Goal: Task Accomplishment & Management: Manage account settings

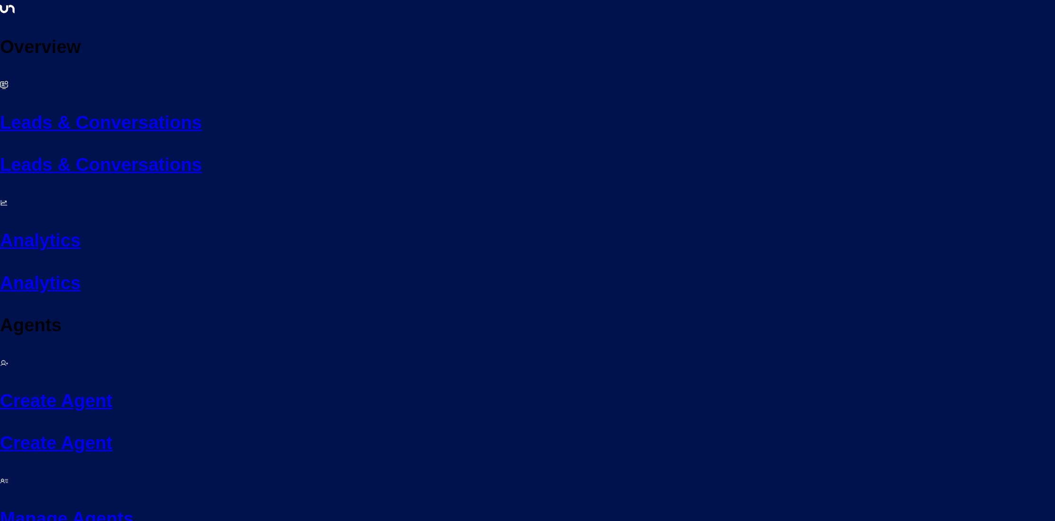
scroll to position [14, 0]
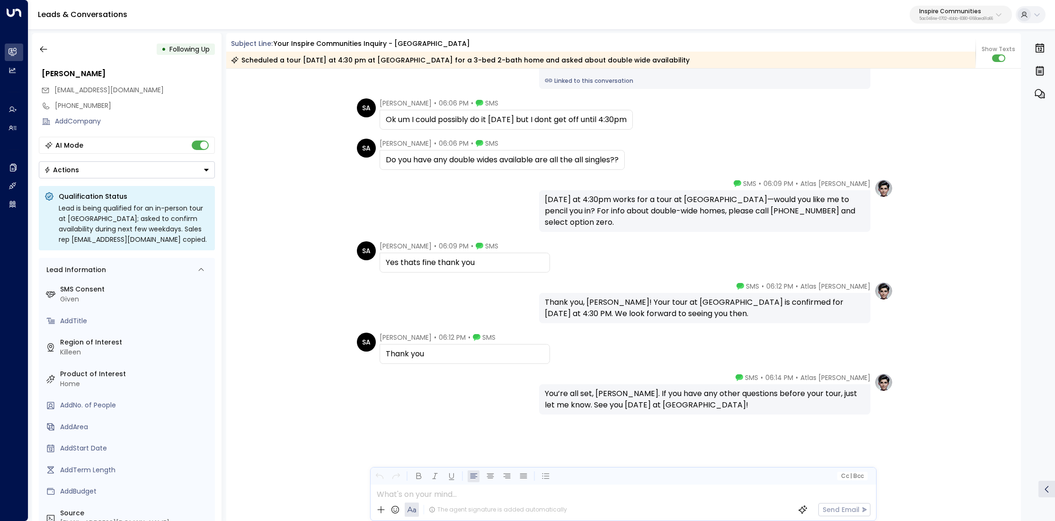
scroll to position [943, 0]
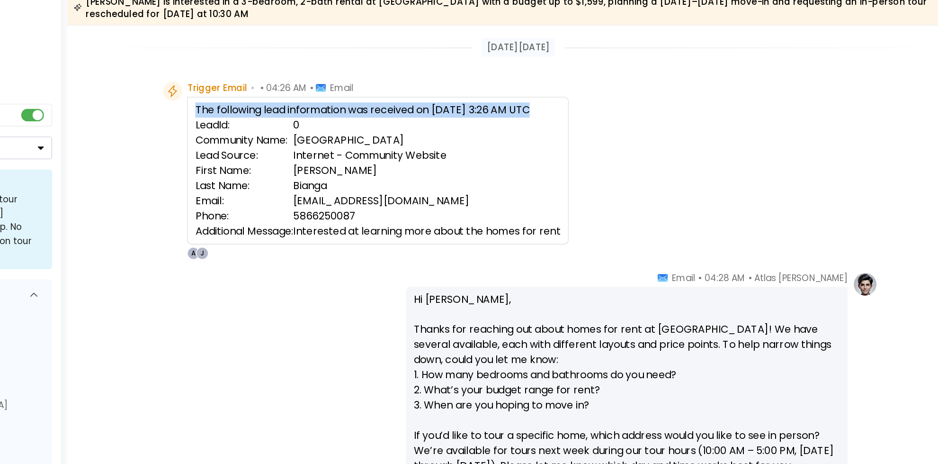
drag, startPoint x: 316, startPoint y: 139, endPoint x: 605, endPoint y: 241, distance: 306.3
click at [605, 241] on div "Trigger Email • • 04:26 AM • Email The following lead information was received …" at bounding box center [566, 187] width 537 height 134
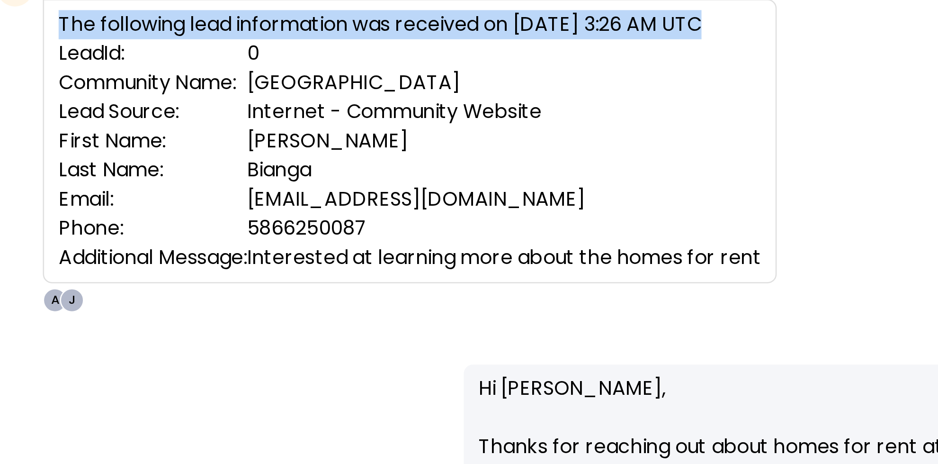
click at [438, 194] on td "Bianga" at bounding box center [496, 198] width 201 height 11
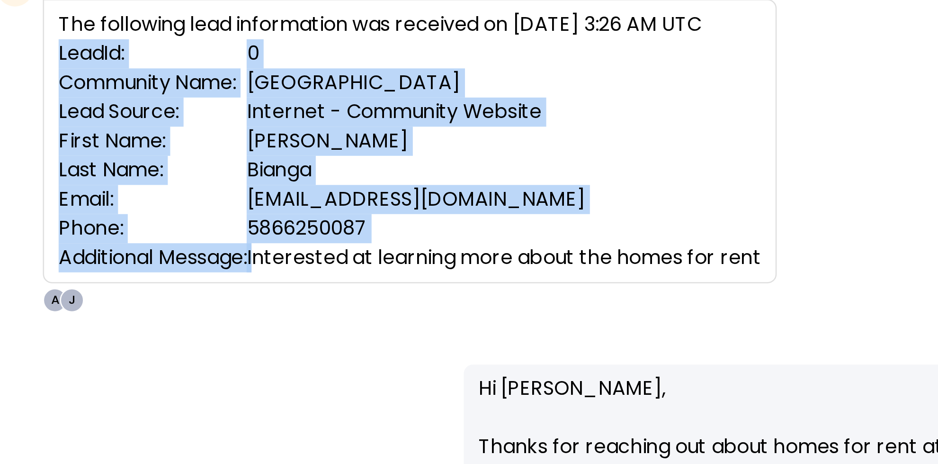
drag, startPoint x: 402, startPoint y: 229, endPoint x: 606, endPoint y: 237, distance: 204.2
click at [606, 237] on div "Trigger Email • • 04:26 AM • Email The following lead information was received …" at bounding box center [566, 187] width 537 height 134
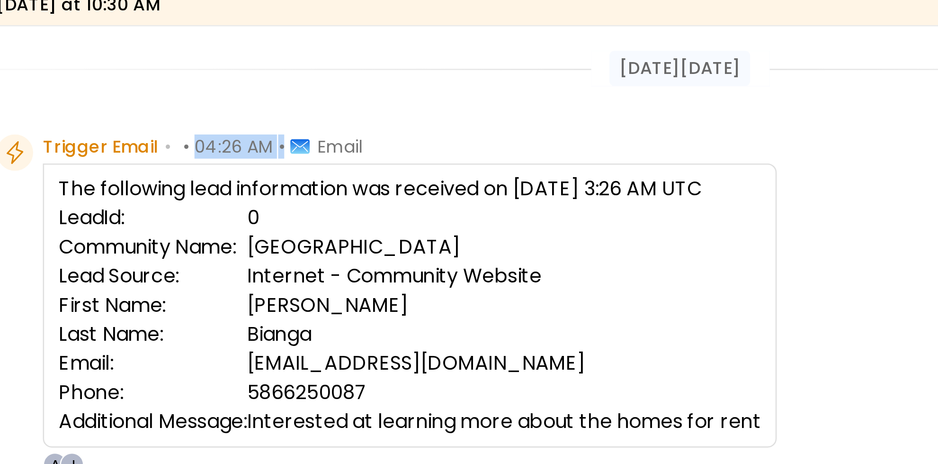
drag, startPoint x: 372, startPoint y: 127, endPoint x: 407, endPoint y: 125, distance: 35.1
click at [408, 125] on div "Trigger Email • • 04:26 AM • Email" at bounding box center [378, 124] width 125 height 9
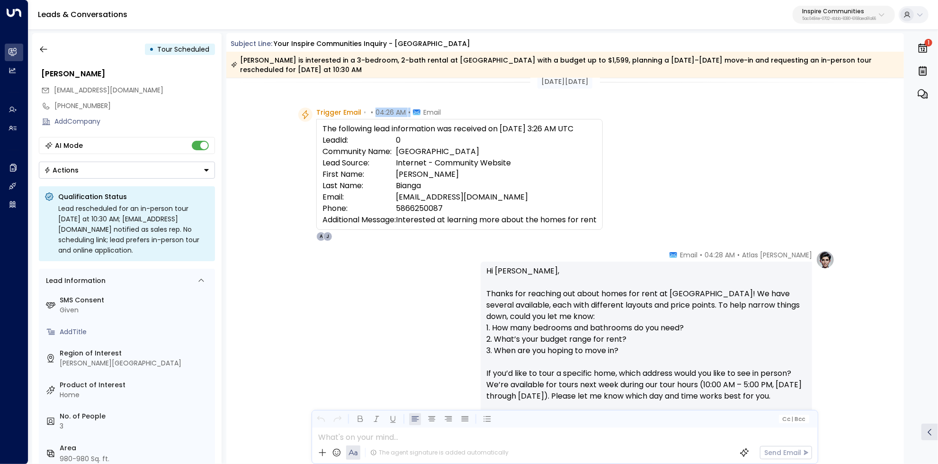
scroll to position [30, 0]
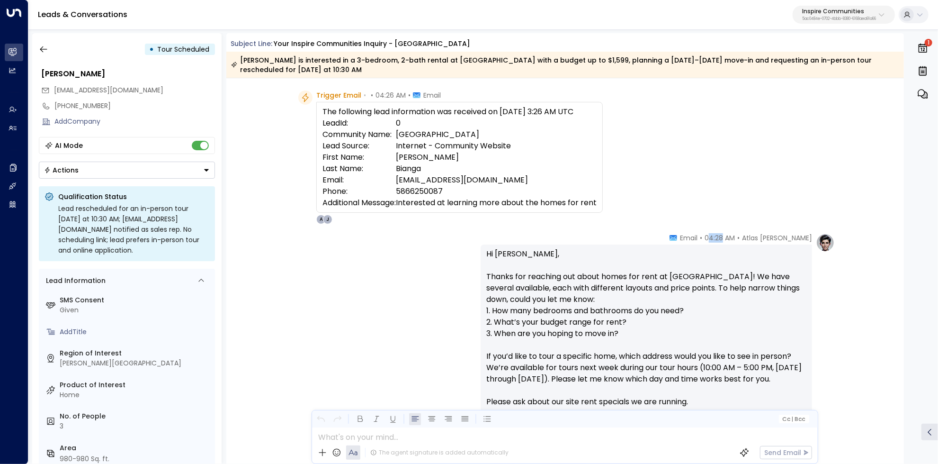
drag, startPoint x: 737, startPoint y: 234, endPoint x: 752, endPoint y: 235, distance: 15.6
click at [735, 235] on span "04:28 AM" at bounding box center [720, 237] width 30 height 9
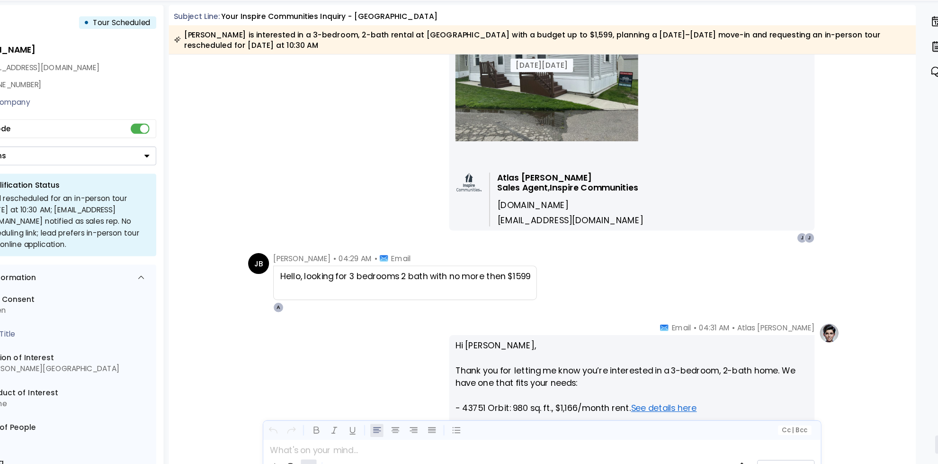
scroll to position [723, 0]
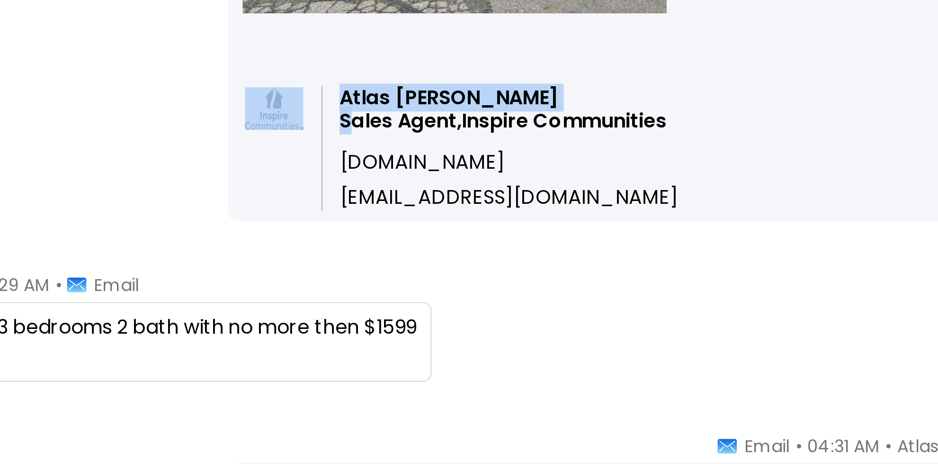
drag, startPoint x: 527, startPoint y: 196, endPoint x: 658, endPoint y: 194, distance: 130.7
click at [658, 194] on div "Atlas Parker Sales Agent, Inspire Communities www.inspirecommunities.com atlas@…" at bounding box center [646, 206] width 320 height 54
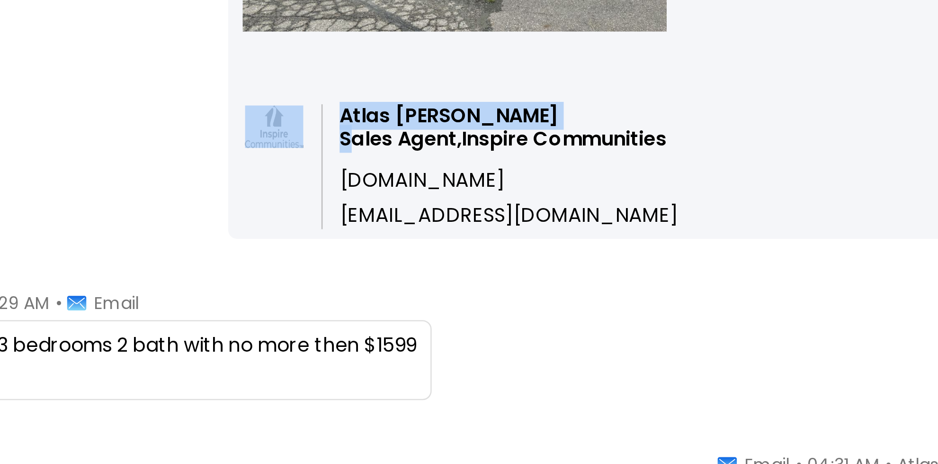
click at [658, 197] on div "Atlas Parker Sales Agent, Inspire Communities www.inspirecommunities.com atlas@…" at bounding box center [646, 213] width 320 height 54
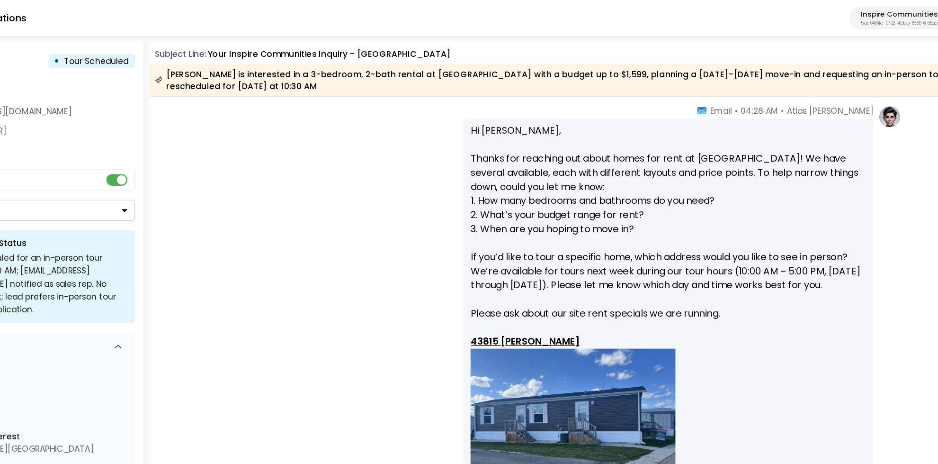
scroll to position [182, 0]
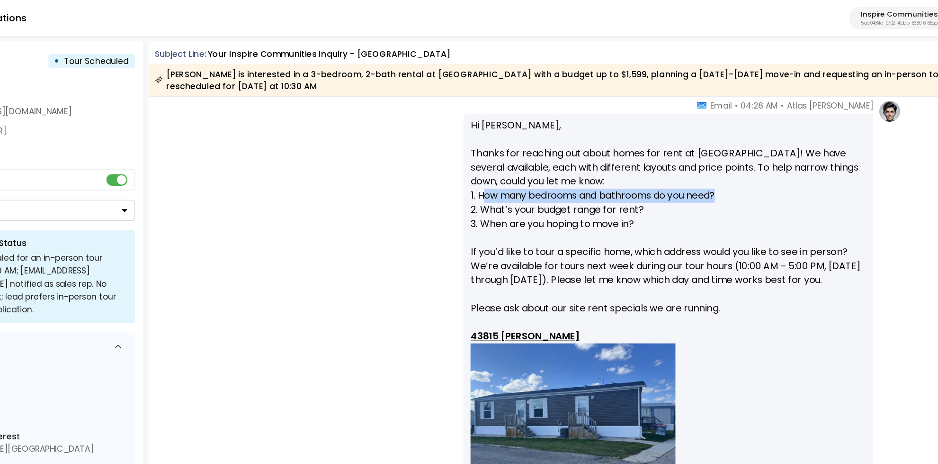
drag, startPoint x: 498, startPoint y: 159, endPoint x: 692, endPoint y: 157, distance: 194.6
click at [692, 157] on p "Hi Jennifer, Thanks for reaching out about homes for rent at Willow Point! We h…" at bounding box center [646, 407] width 320 height 623
drag, startPoint x: 499, startPoint y: 168, endPoint x: 657, endPoint y: 167, distance: 158.6
click at [657, 167] on p "Hi Jennifer, Thanks for reaching out about homes for rent at Willow Point! We h…" at bounding box center [646, 407] width 320 height 623
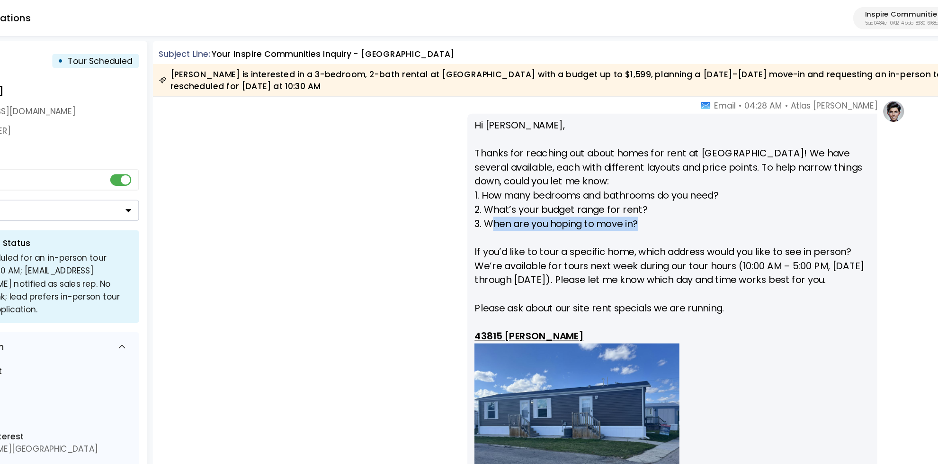
drag, startPoint x: 501, startPoint y: 176, endPoint x: 690, endPoint y: 181, distance: 189.5
click at [690, 181] on p "Hi Jennifer, Thanks for reaching out about homes for rent at Willow Point! We h…" at bounding box center [646, 407] width 320 height 623
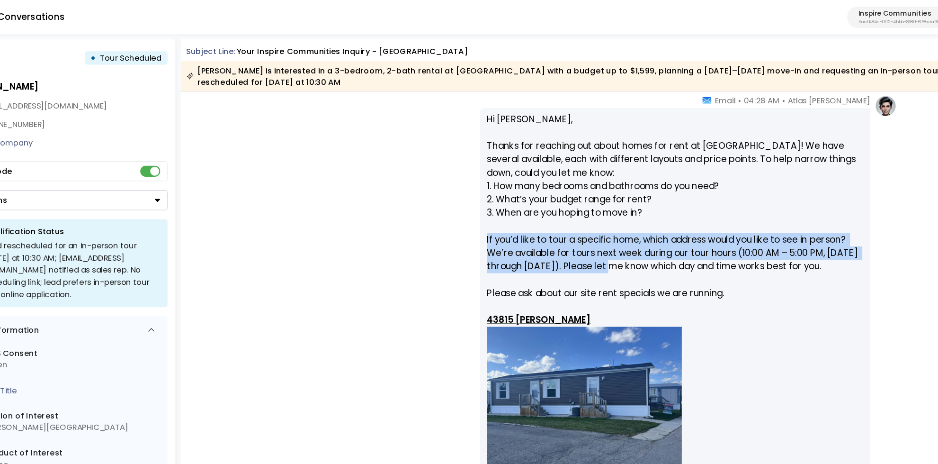
drag, startPoint x: 478, startPoint y: 206, endPoint x: 620, endPoint y: 228, distance: 143.8
click at [620, 228] on div "Atlas Parker • 04:28 AM • Email Hi Jennifer, Thanks for reaching out about home…" at bounding box center [565, 435] width 540 height 708
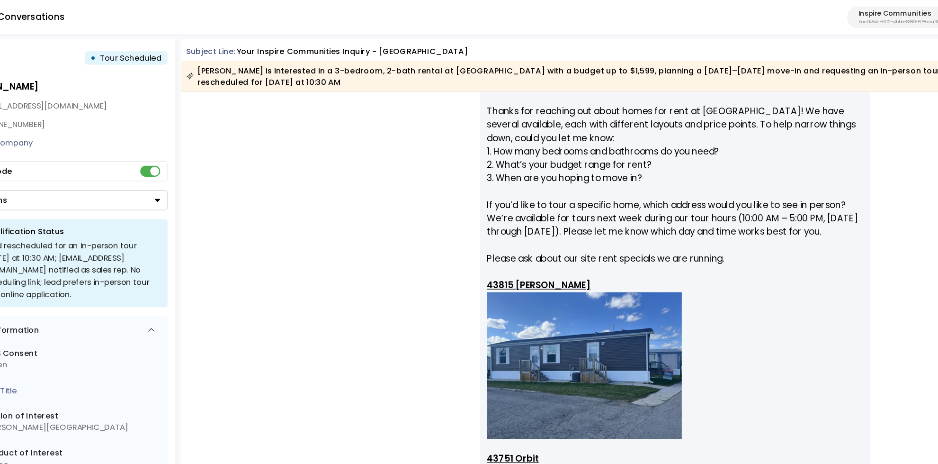
click at [680, 243] on p "Hi Jennifer, Thanks for reaching out about homes for rent at Willow Point! We h…" at bounding box center [646, 377] width 320 height 623
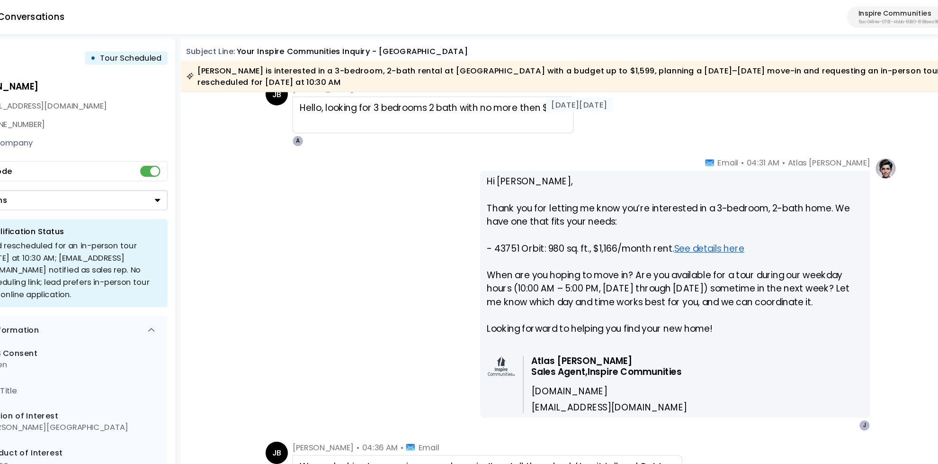
scroll to position [907, 0]
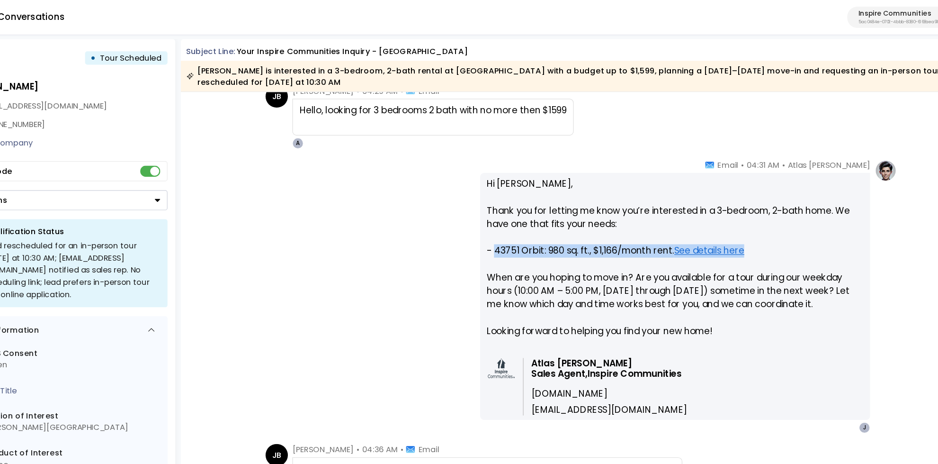
drag, startPoint x: 491, startPoint y: 215, endPoint x: 732, endPoint y: 212, distance: 240.6
click at [732, 212] on p "Hi Jennifer, Thank you for letting me know you’re interested in a 3-bedroom, 2-…" at bounding box center [646, 225] width 320 height 148
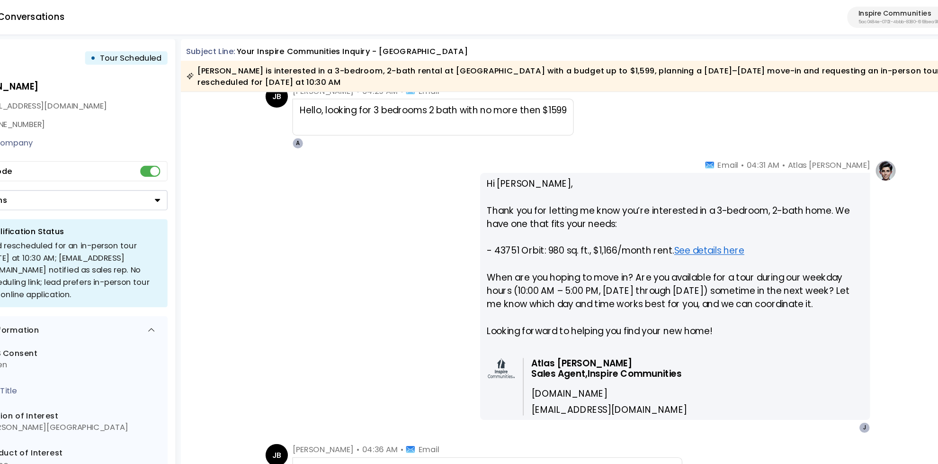
click at [703, 297] on p "Hi Jennifer, Thank you for letting me know you’re interested in a 3-bedroom, 2-…" at bounding box center [646, 225] width 320 height 148
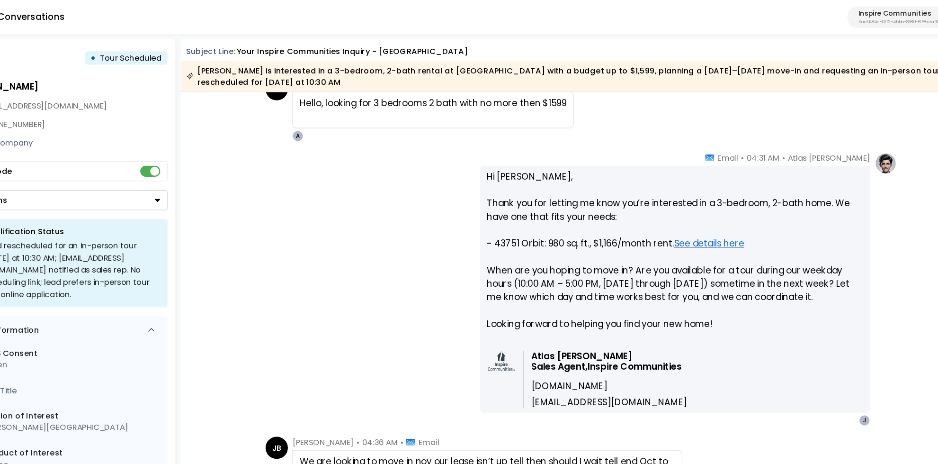
click at [559, 252] on p "Hi Jennifer, Thank you for letting me know you’re interested in a 3-bedroom, 2-…" at bounding box center [646, 218] width 320 height 148
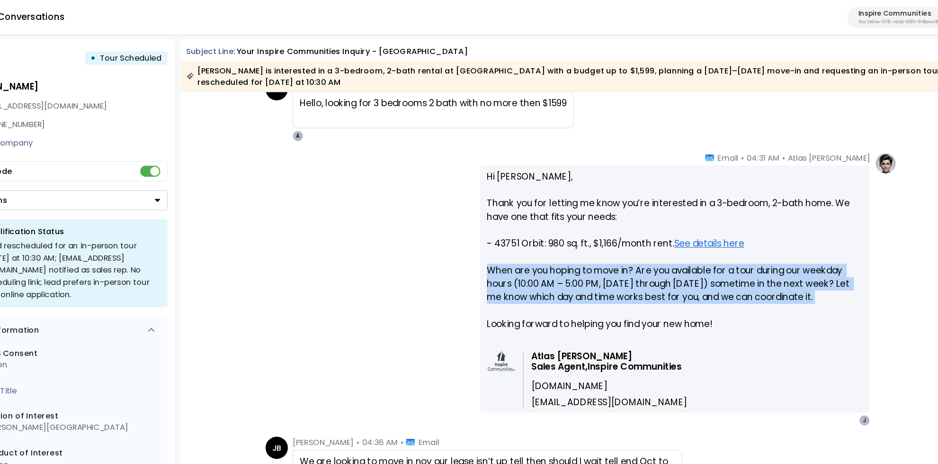
click at [559, 252] on p "Hi Jennifer, Thank you for letting me know you’re interested in a 3-bedroom, 2-…" at bounding box center [646, 218] width 320 height 148
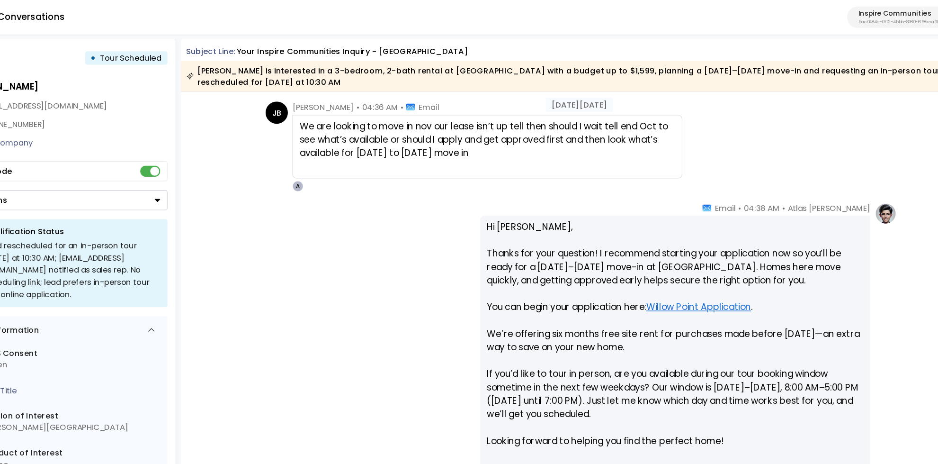
scroll to position [1201, 0]
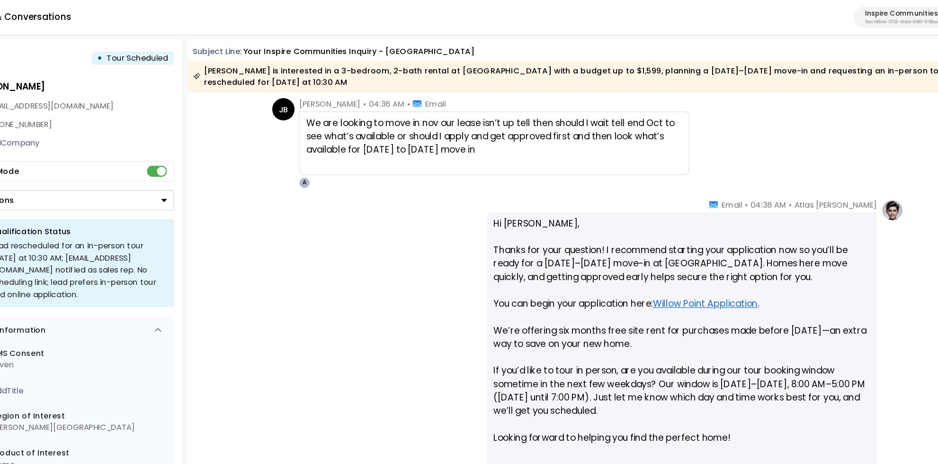
click at [338, 111] on div "We are looking to move in nov our lease isn’t up tell then should I wait tell e…" at bounding box center [486, 116] width 319 height 34
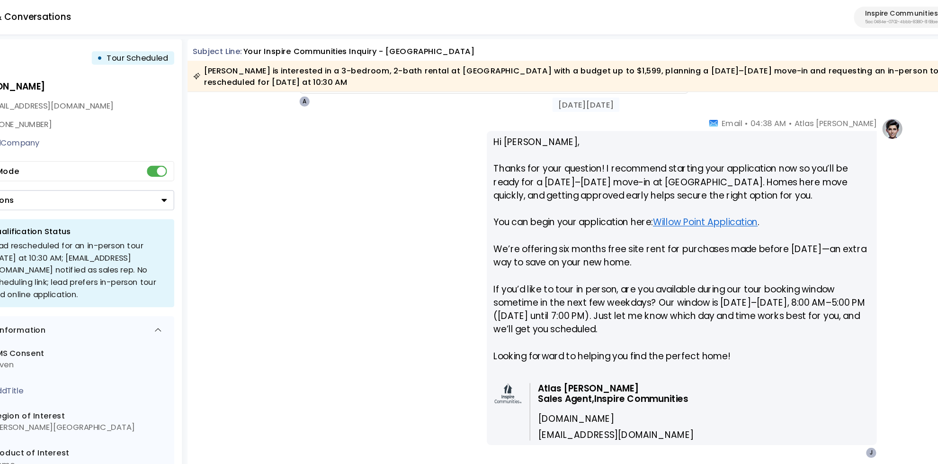
scroll to position [1284, 0]
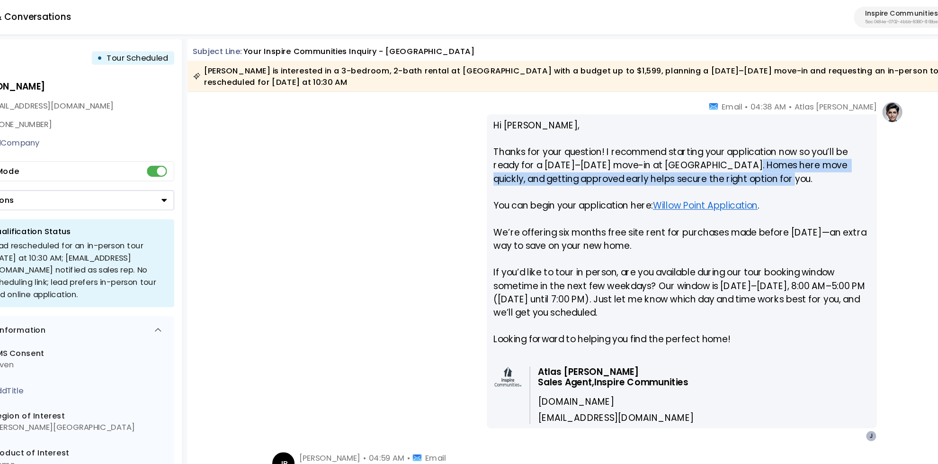
drag, startPoint x: 694, startPoint y: 138, endPoint x: 726, endPoint y: 157, distance: 36.7
click at [726, 157] on p "Hi Jennifer, Thanks for your question! I recommend starting your application no…" at bounding box center [646, 203] width 320 height 205
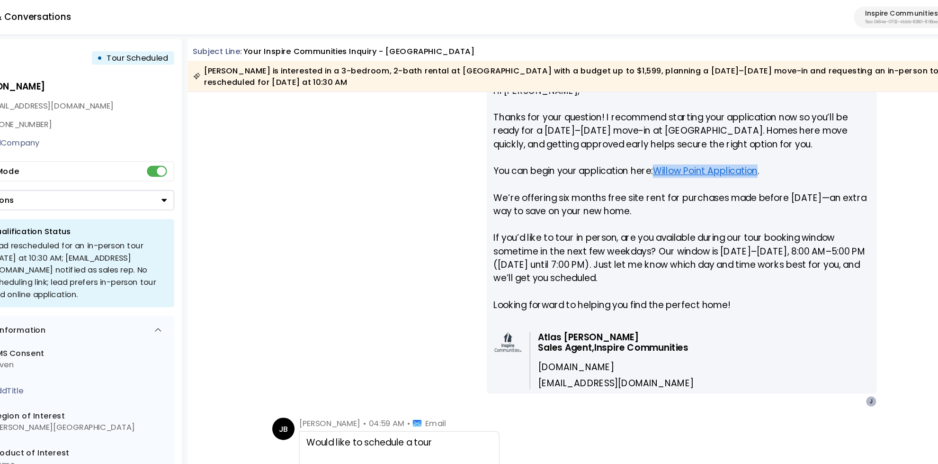
scroll to position [1320, 0]
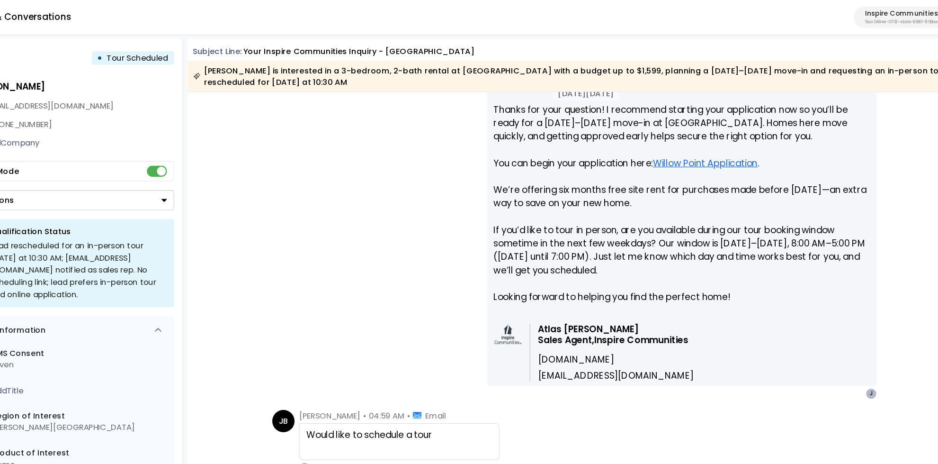
click at [556, 171] on p "Hi Jennifer, Thanks for your question! I recommend starting your application no…" at bounding box center [646, 167] width 320 height 205
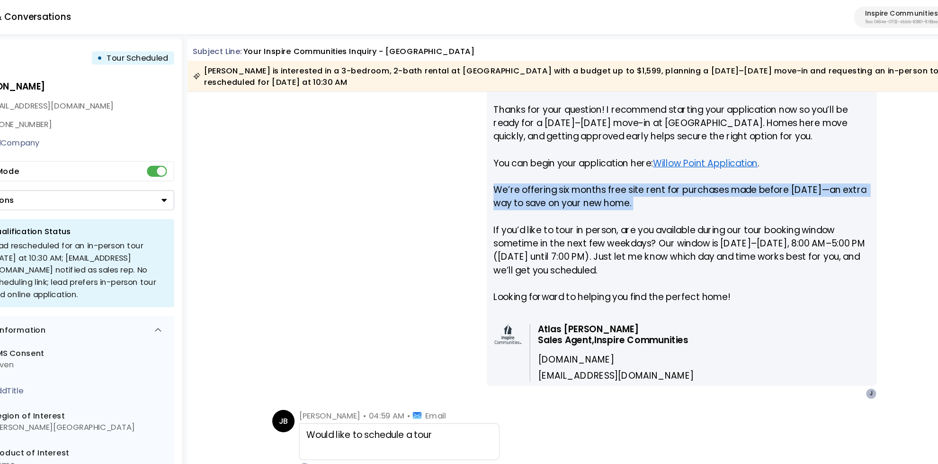
click at [556, 171] on p "Hi Jennifer, Thanks for your question! I recommend starting your application no…" at bounding box center [646, 167] width 320 height 205
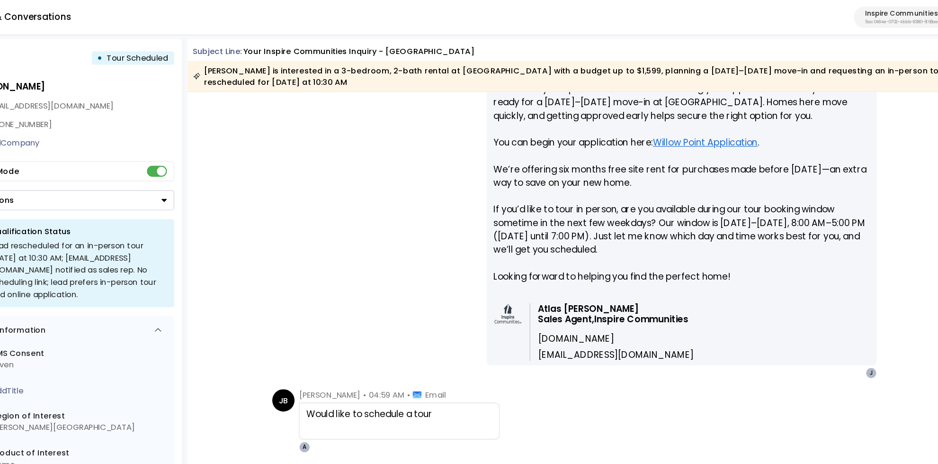
click at [574, 196] on p "Hi Jennifer, Thanks for your question! I recommend starting your application no…" at bounding box center [646, 149] width 320 height 205
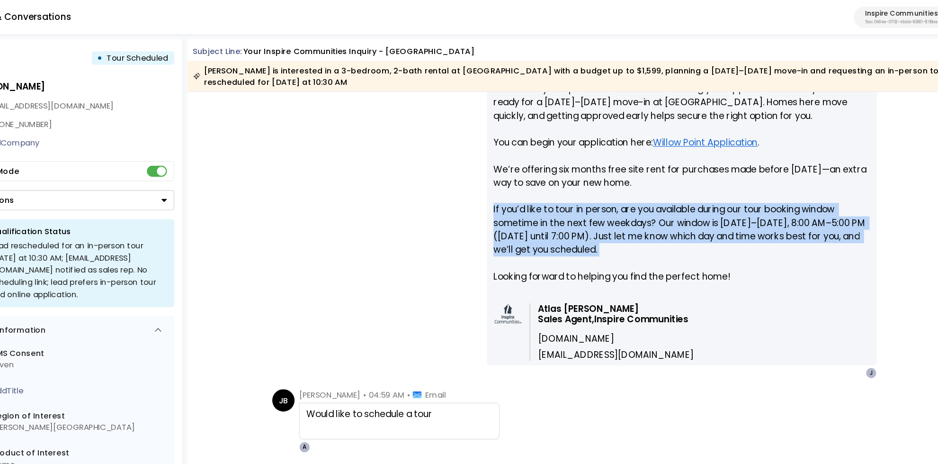
click at [574, 196] on p "Hi Jennifer, Thanks for your question! I recommend starting your application no…" at bounding box center [646, 149] width 320 height 205
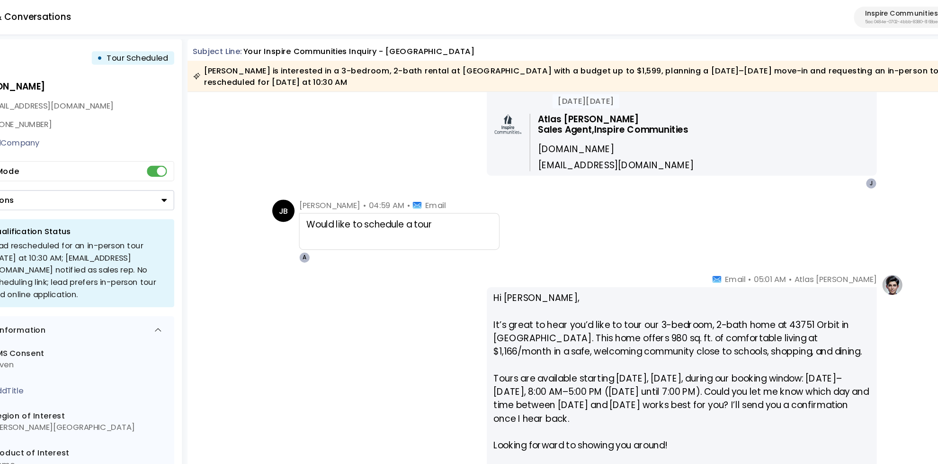
scroll to position [1502, 0]
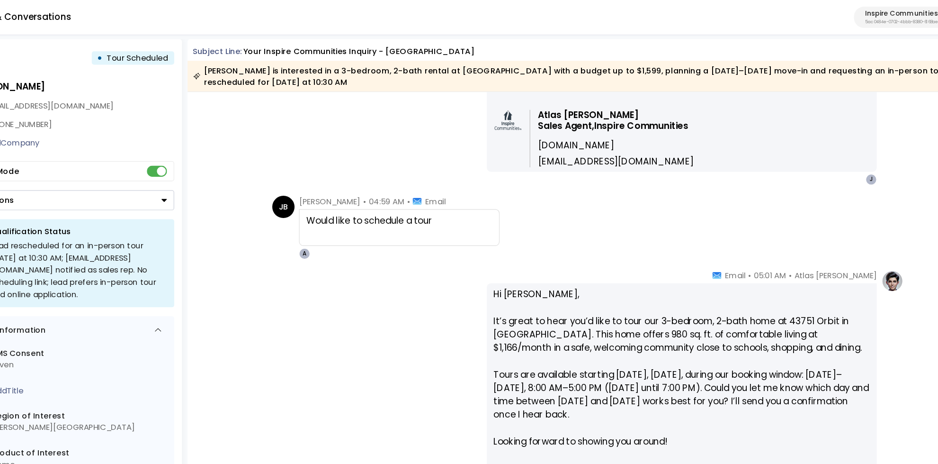
click at [378, 194] on div at bounding box center [406, 198] width 158 height 11
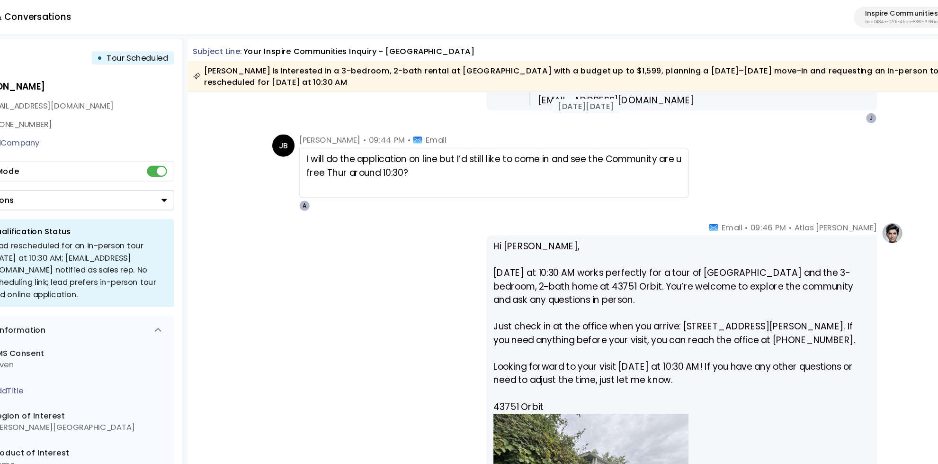
scroll to position [2725, 0]
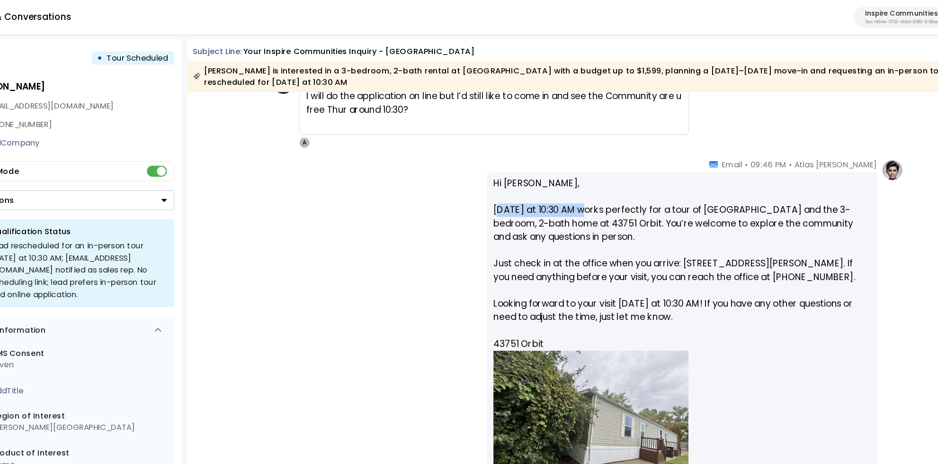
drag, startPoint x: 489, startPoint y: 179, endPoint x: 562, endPoint y: 178, distance: 72.5
click at [563, 178] on p "Hi Jennifer, Thursday at 10:30 AM works perfectly for a tour of Willow Point an…" at bounding box center [646, 297] width 320 height 295
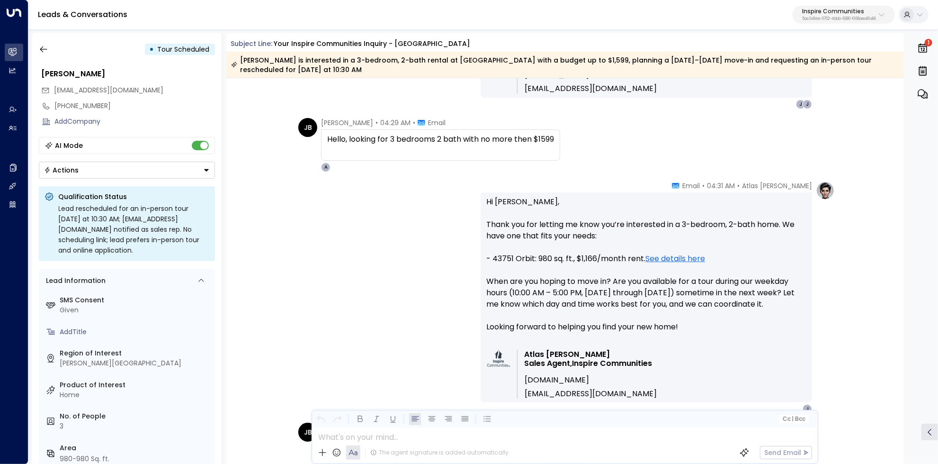
scroll to position [898, 0]
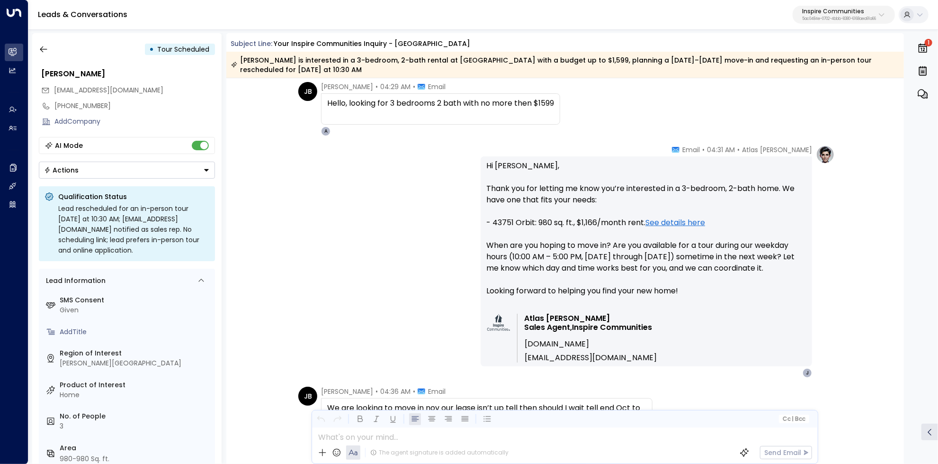
click at [387, 101] on div "Hello, looking for 3 bedrooms 2 bath with no more then $1599" at bounding box center [440, 103] width 227 height 11
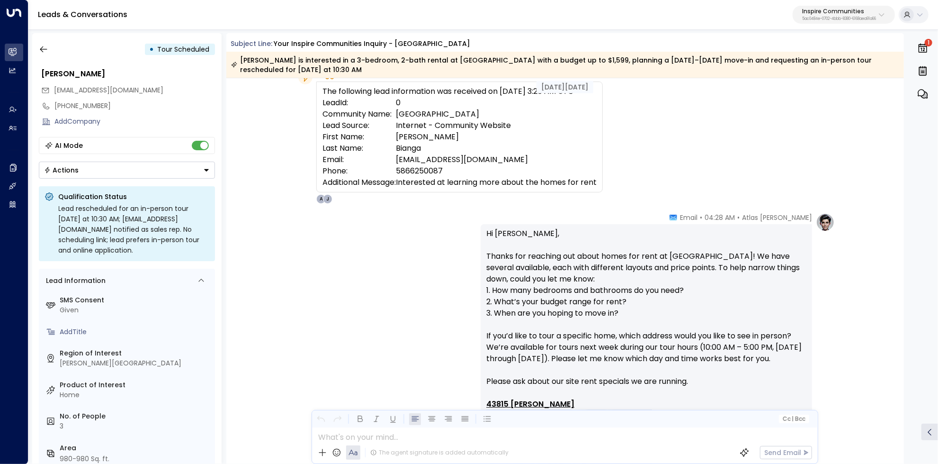
scroll to position [58, 0]
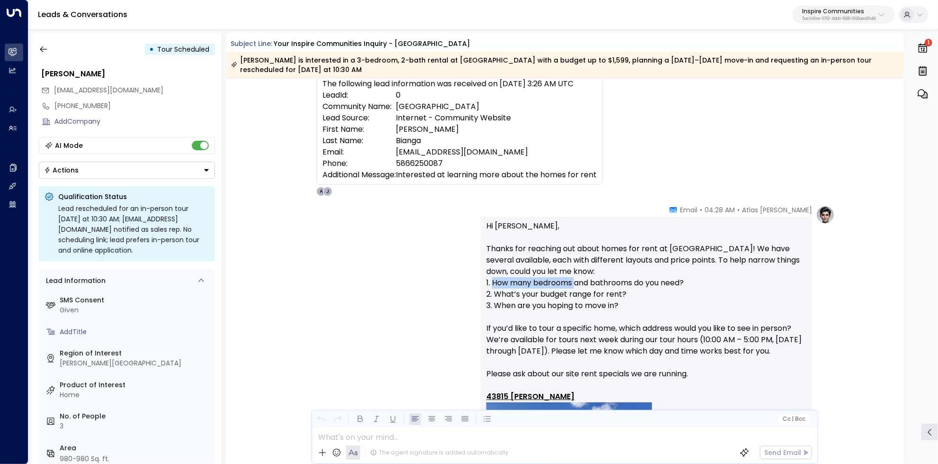
drag, startPoint x: 493, startPoint y: 287, endPoint x: 574, endPoint y: 287, distance: 81.0
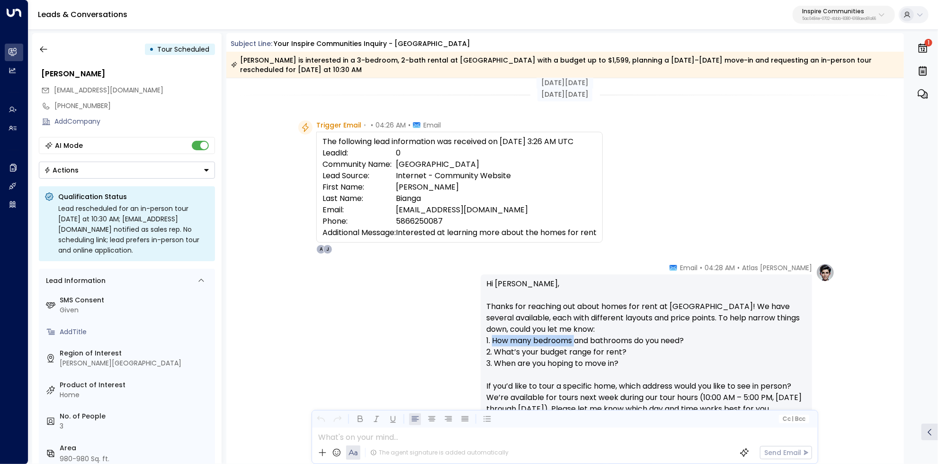
scroll to position [186, 0]
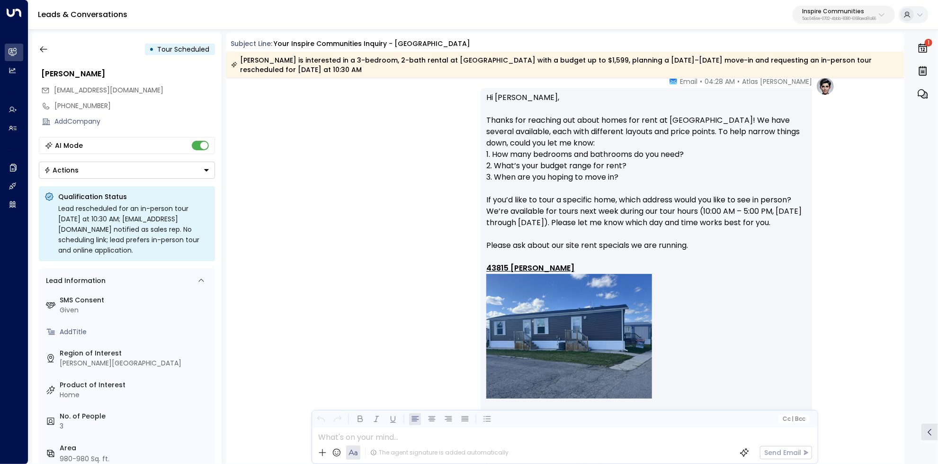
click at [391, 210] on div "Atlas Parker • 04:28 AM • Email Hi Jennifer, Thanks for reaching out about home…" at bounding box center [565, 431] width 540 height 708
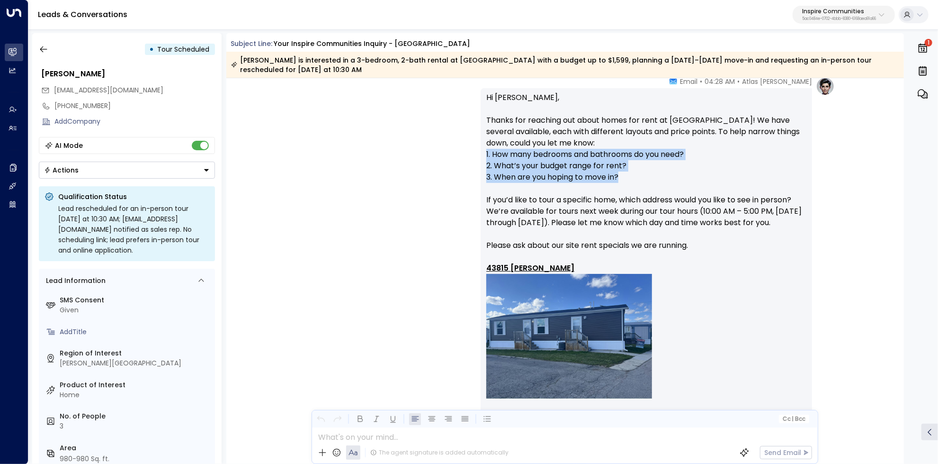
drag, startPoint x: 484, startPoint y: 152, endPoint x: 637, endPoint y: 178, distance: 154.6
click at [637, 178] on div "Hi Jennifer, Thanks for reaching out about homes for rent at Willow Point! We h…" at bounding box center [646, 430] width 331 height 685
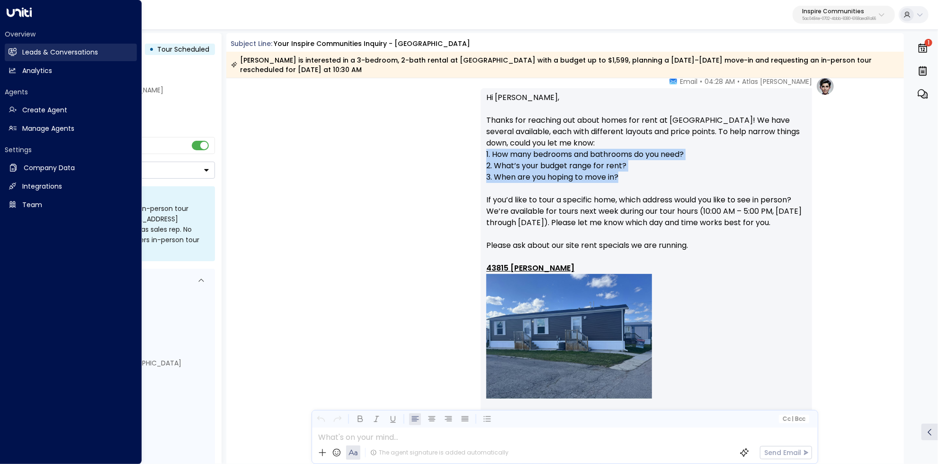
click at [24, 48] on h2 "Leads & Conversations" at bounding box center [60, 52] width 76 height 10
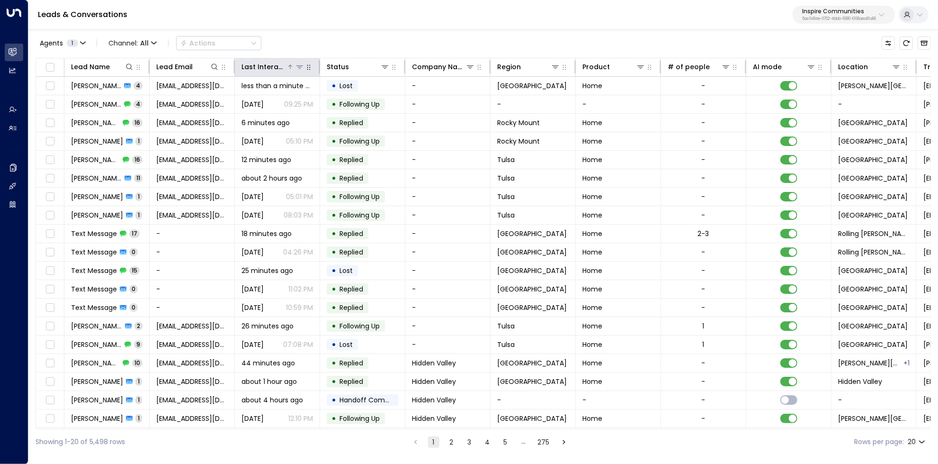
click at [288, 64] on icon at bounding box center [290, 67] width 6 height 6
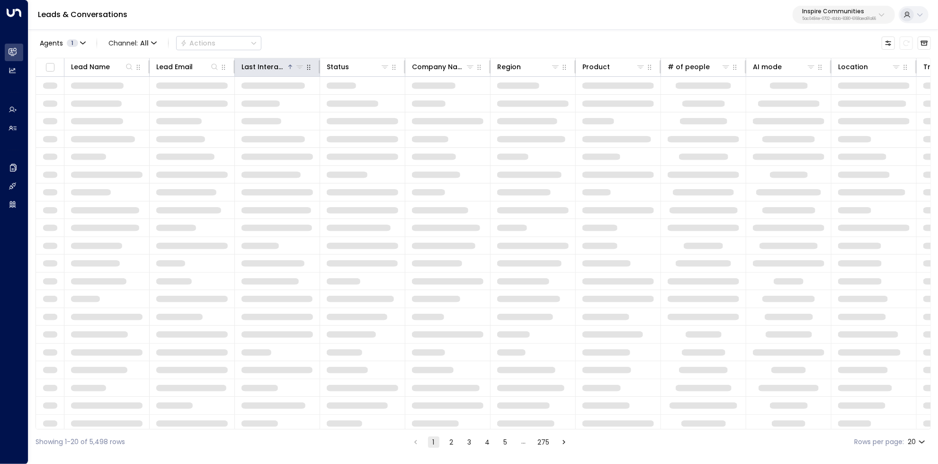
click at [288, 64] on icon at bounding box center [290, 67] width 6 height 6
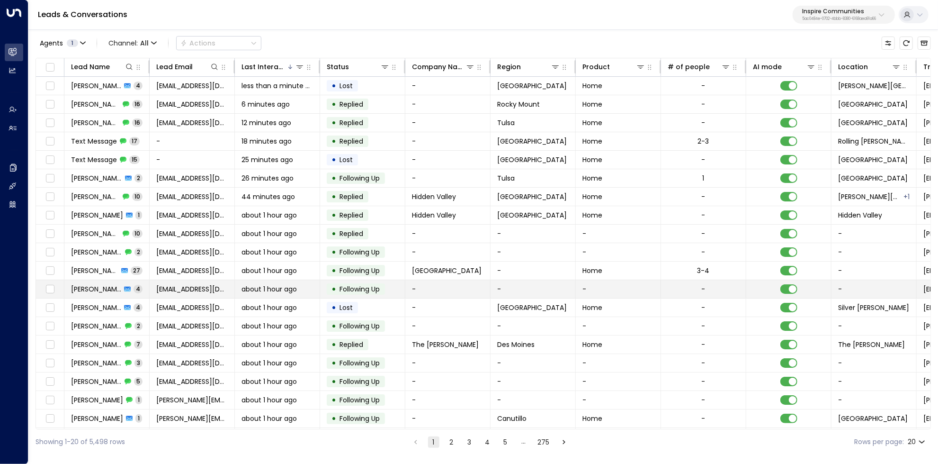
scroll to position [17, 0]
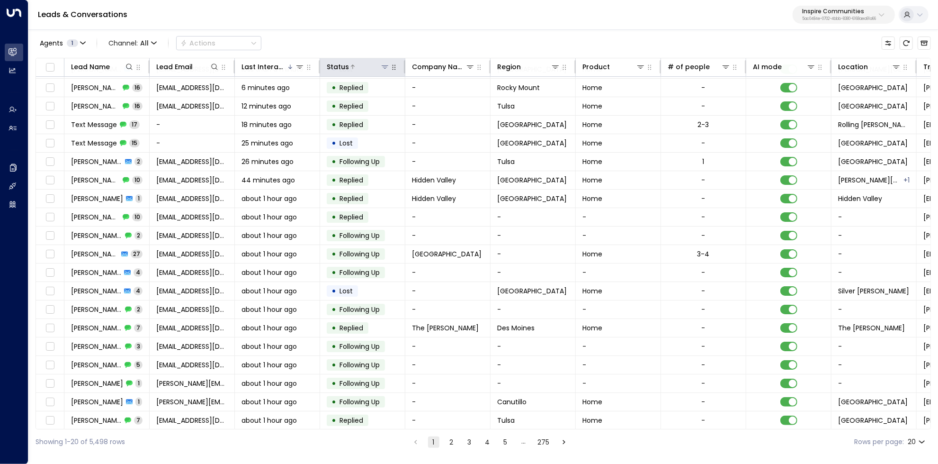
click at [388, 64] on icon at bounding box center [385, 67] width 8 height 8
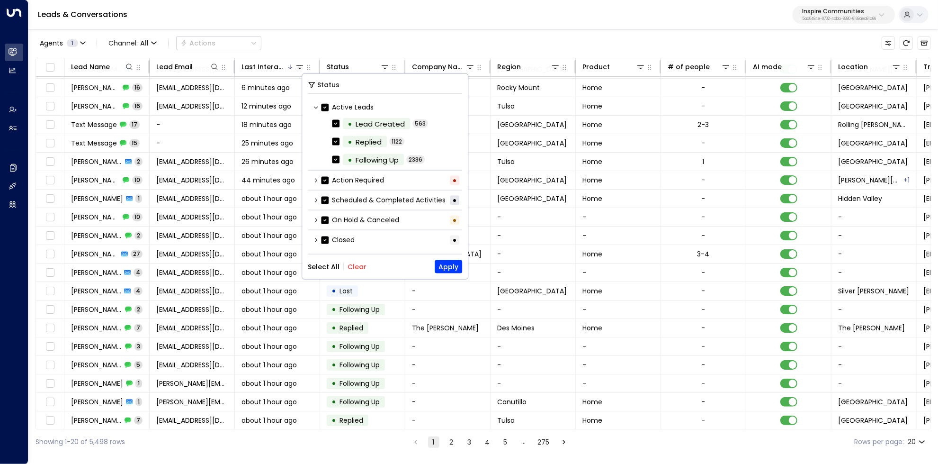
click at [351, 264] on button "Clear" at bounding box center [357, 267] width 19 height 8
click at [316, 202] on div "Scheduled & Completed Activities •" at bounding box center [385, 200] width 154 height 16
click at [317, 198] on icon at bounding box center [316, 200] width 6 height 6
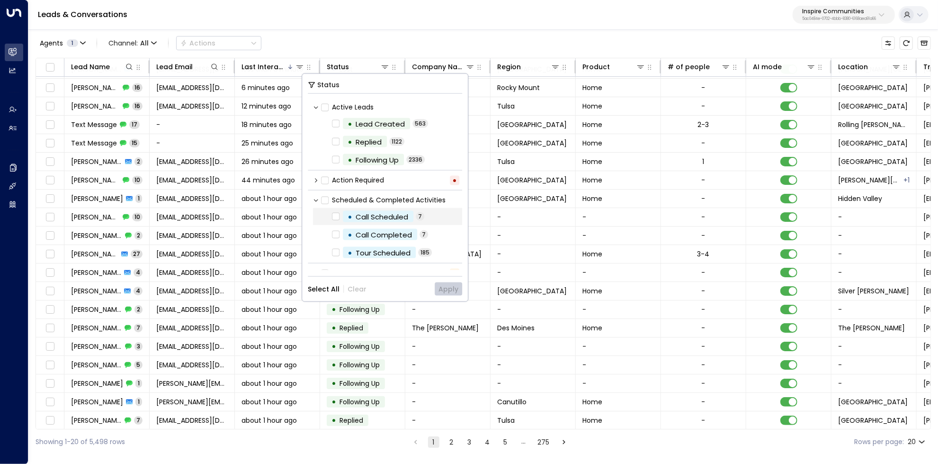
click at [326, 217] on div "• Call Scheduled 7" at bounding box center [387, 216] width 149 height 17
click at [445, 286] on button "Apply" at bounding box center [448, 288] width 27 height 13
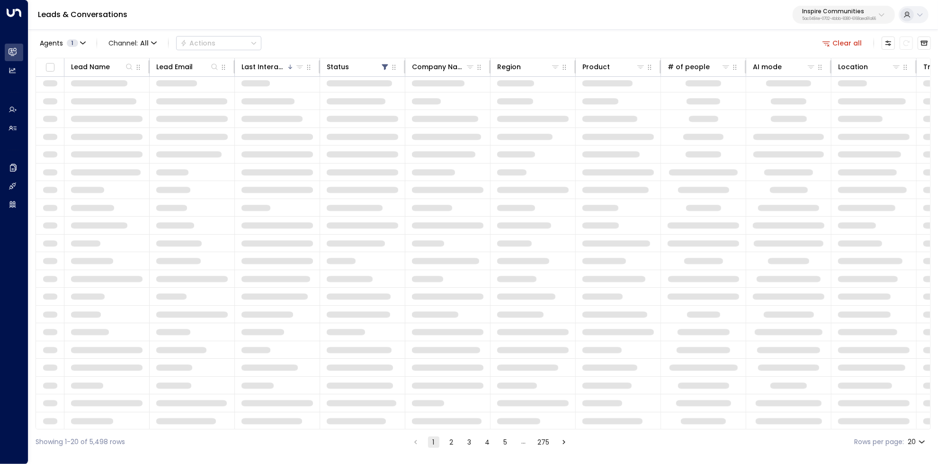
scroll to position [17, 0]
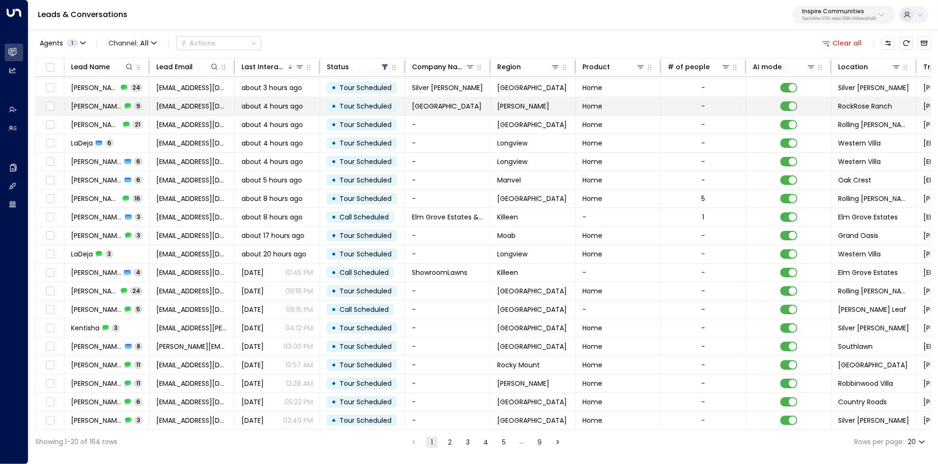
click at [247, 103] on span "about 4 hours ago" at bounding box center [273, 105] width 62 height 9
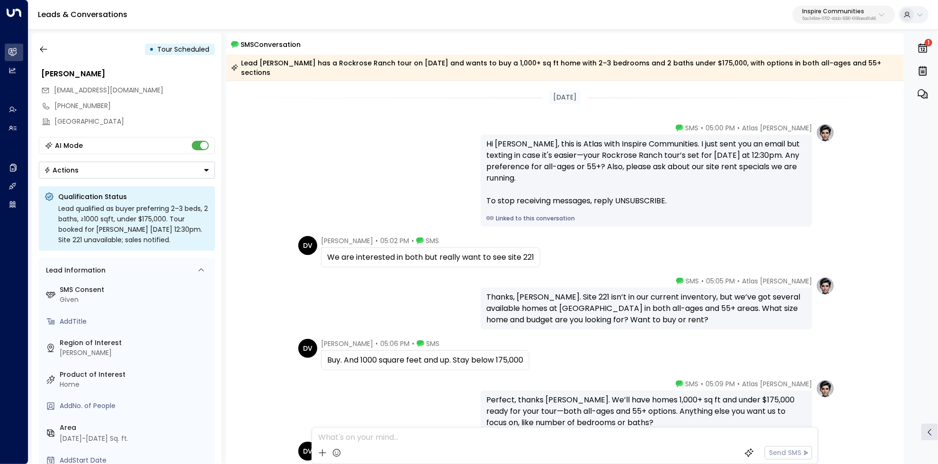
click at [550, 214] on link "Linked to this conversation" at bounding box center [646, 218] width 320 height 9
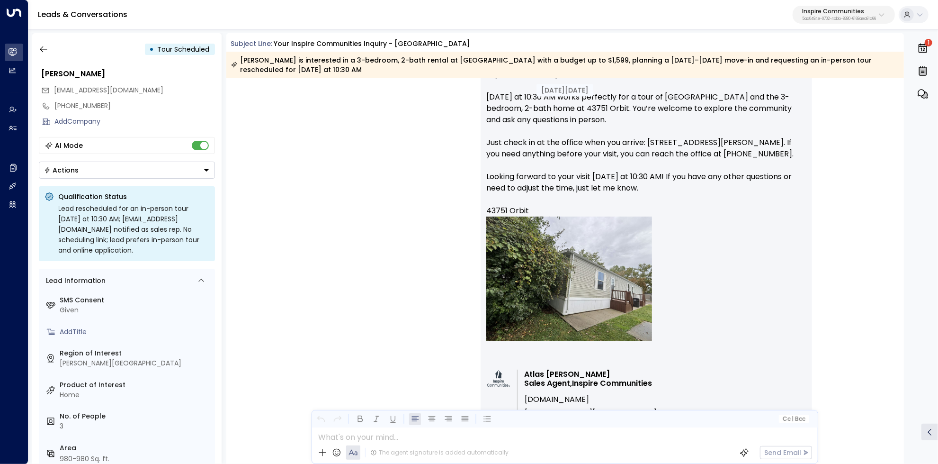
scroll to position [2602, 0]
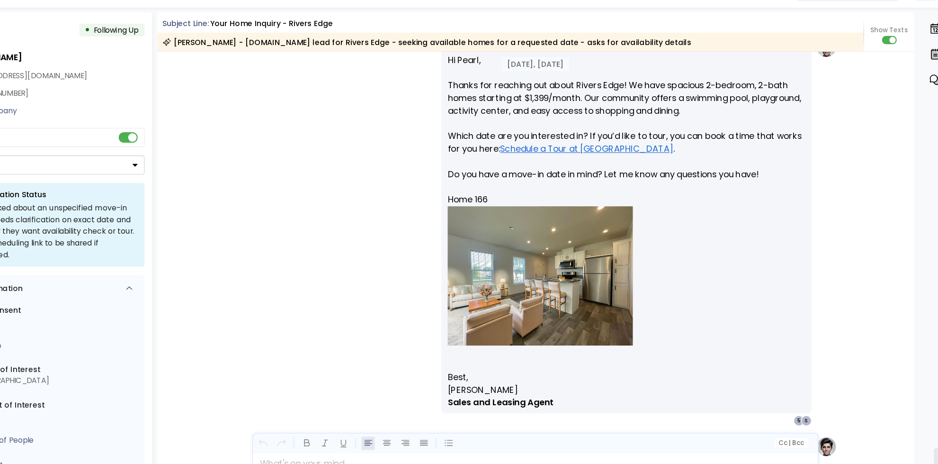
scroll to position [606, 0]
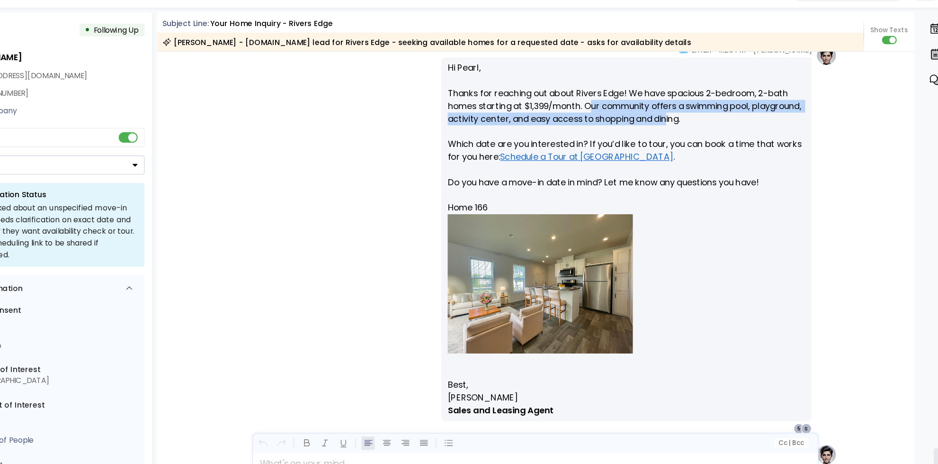
drag, startPoint x: 617, startPoint y: 115, endPoint x: 733, endPoint y: 130, distance: 117.0
click at [733, 130] on p "Hi Pearl, Thanks for reaching out about Rivers Edge! We have spacious 2-bedroom…" at bounding box center [646, 220] width 320 height 284
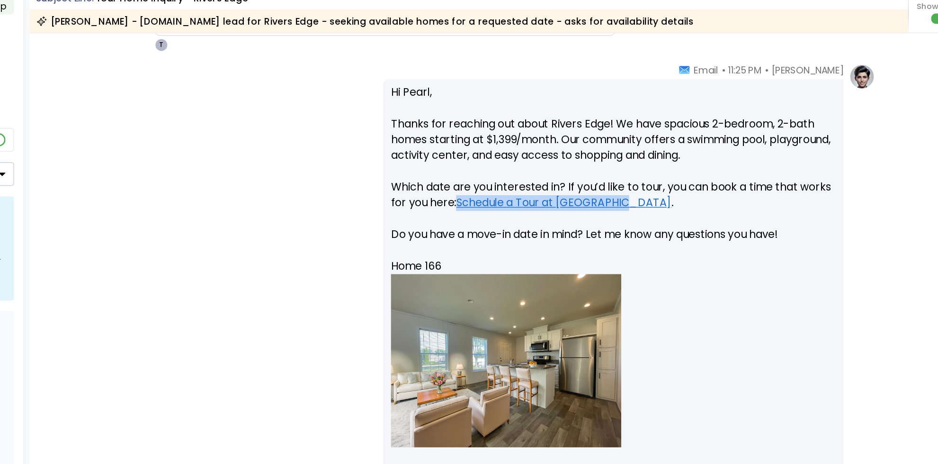
scroll to position [520, 0]
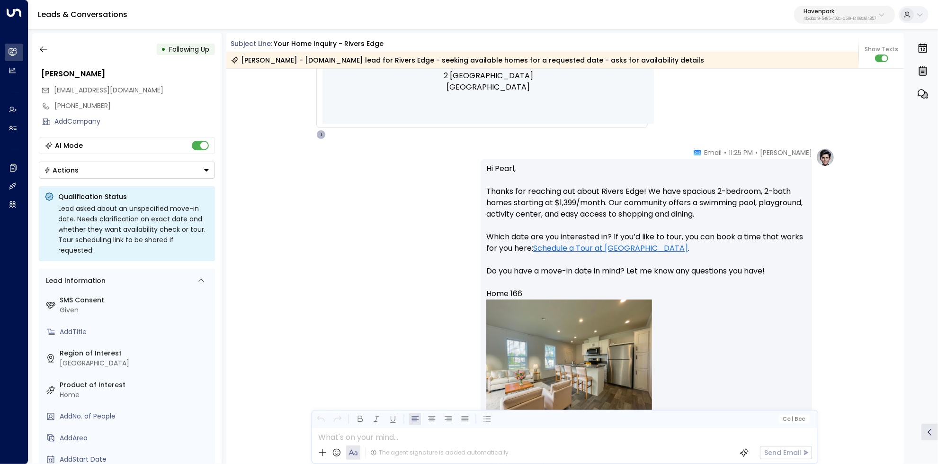
click at [342, 260] on div "Taylor Smith • 11:25 PM • Email Hi Pearl, Thanks for reaching out about Rivers …" at bounding box center [565, 322] width 540 height 348
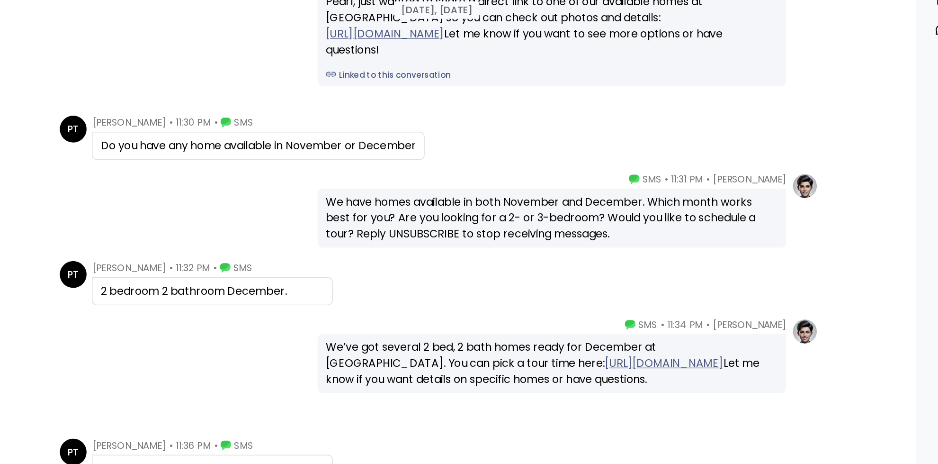
scroll to position [1140, 0]
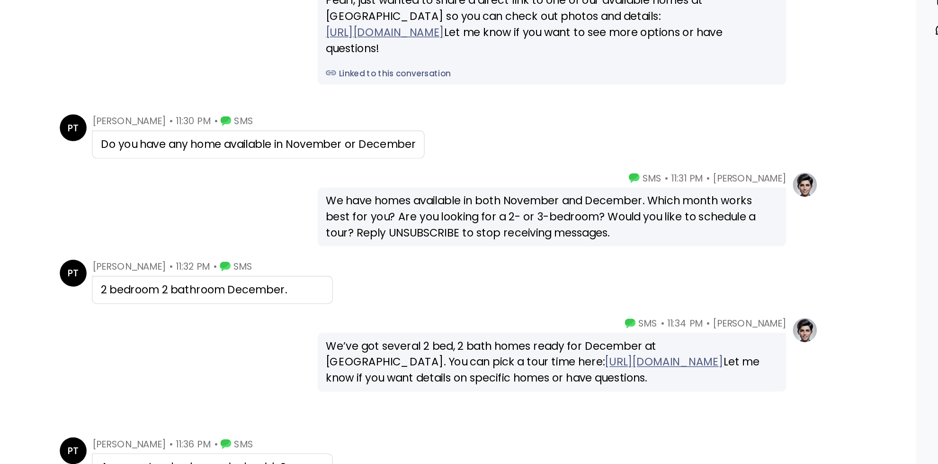
click at [379, 176] on div "Do you have any home available in November or December" at bounding box center [438, 173] width 223 height 11
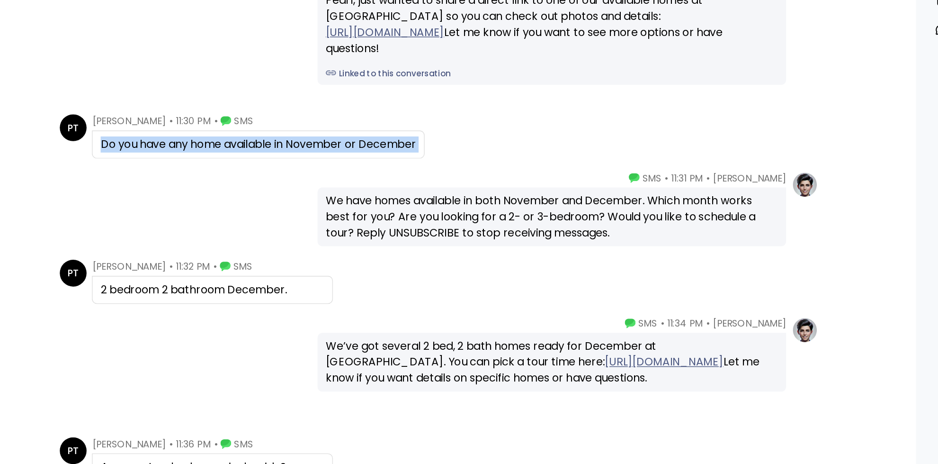
click at [379, 176] on div "Do you have any home available in November or December" at bounding box center [438, 173] width 223 height 11
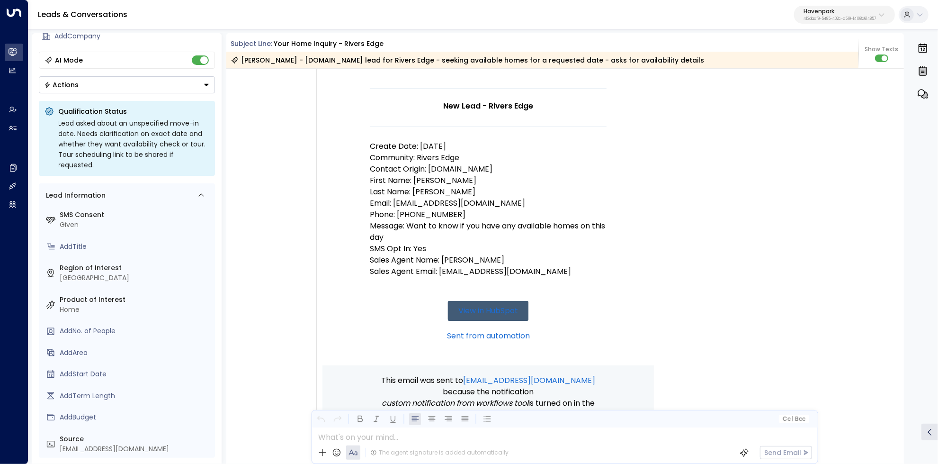
scroll to position [66, 0]
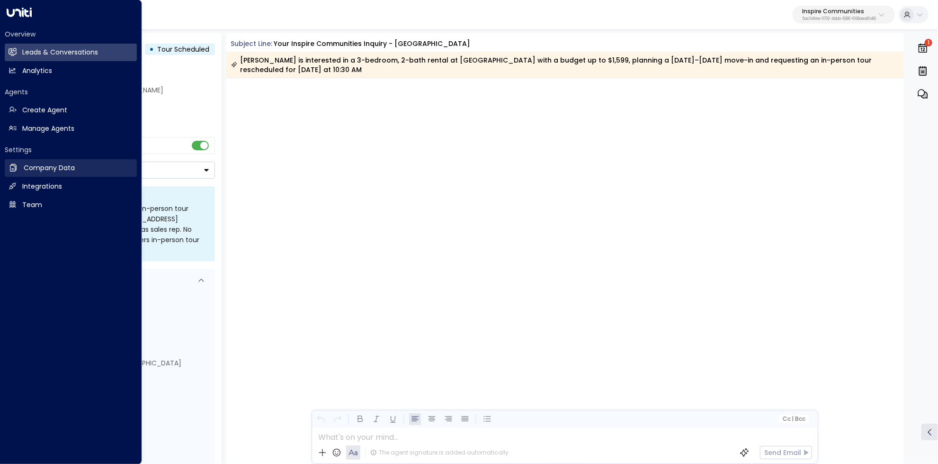
scroll to position [4481, 0]
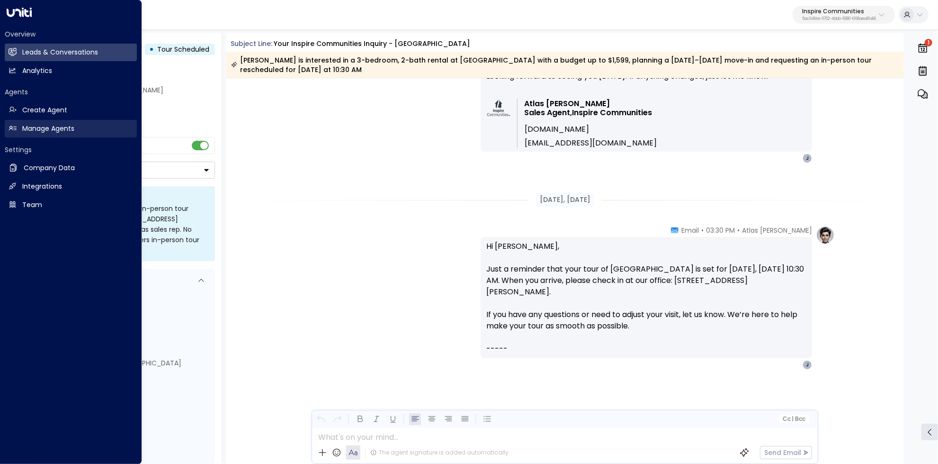
click at [75, 128] on link "Manage Agents Manage Agents" at bounding box center [71, 129] width 132 height 18
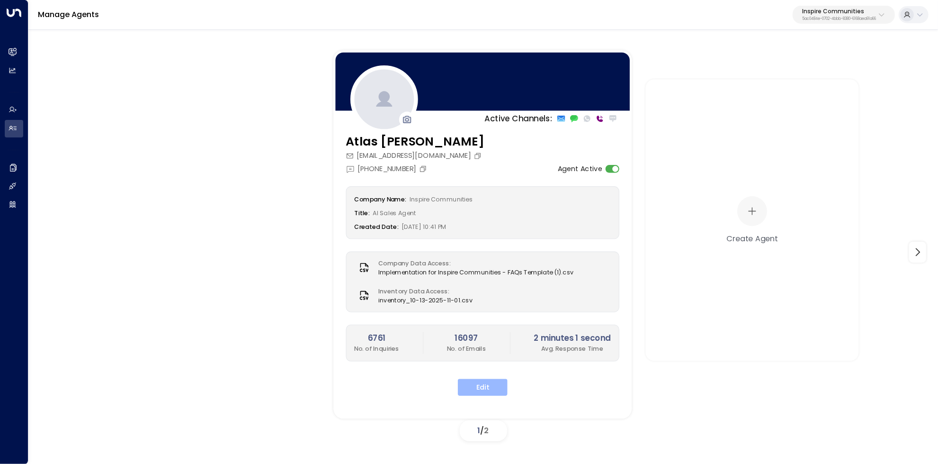
click at [488, 386] on button "Edit" at bounding box center [483, 387] width 50 height 17
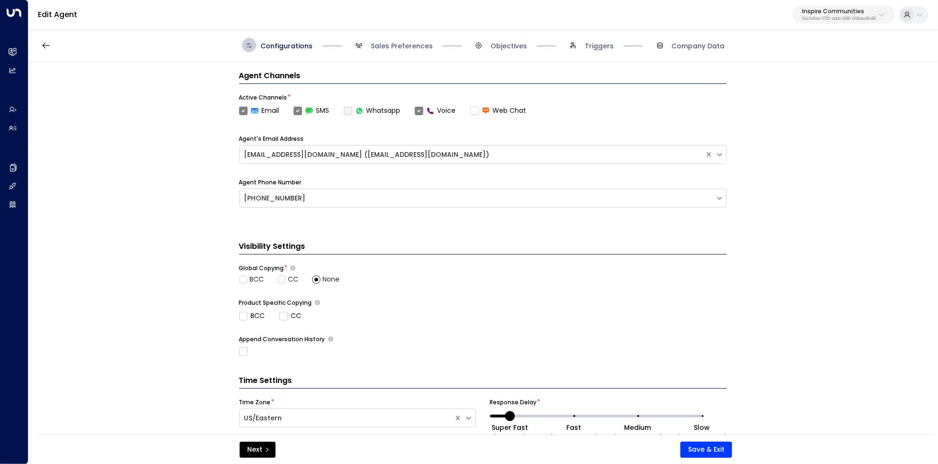
scroll to position [312, 0]
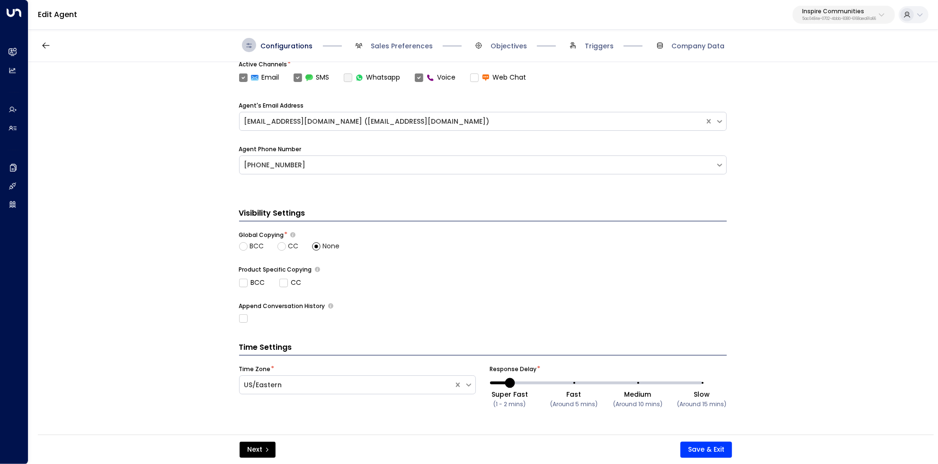
click at [386, 39] on span "Sales Preferences" at bounding box center [392, 45] width 81 height 14
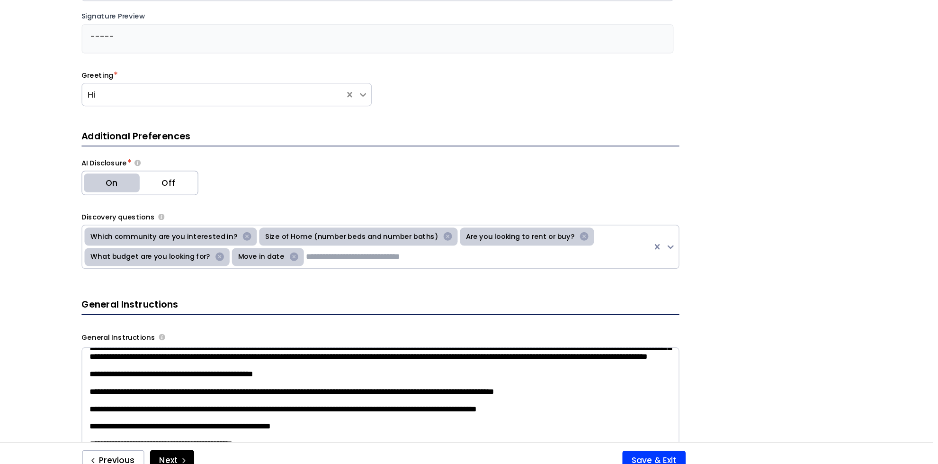
scroll to position [0, 0]
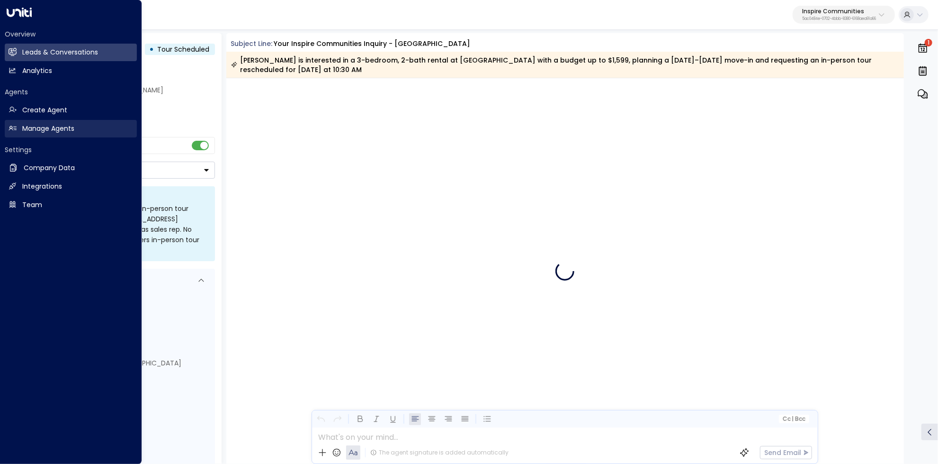
click at [30, 127] on h2 "Manage Agents" at bounding box center [48, 129] width 52 height 10
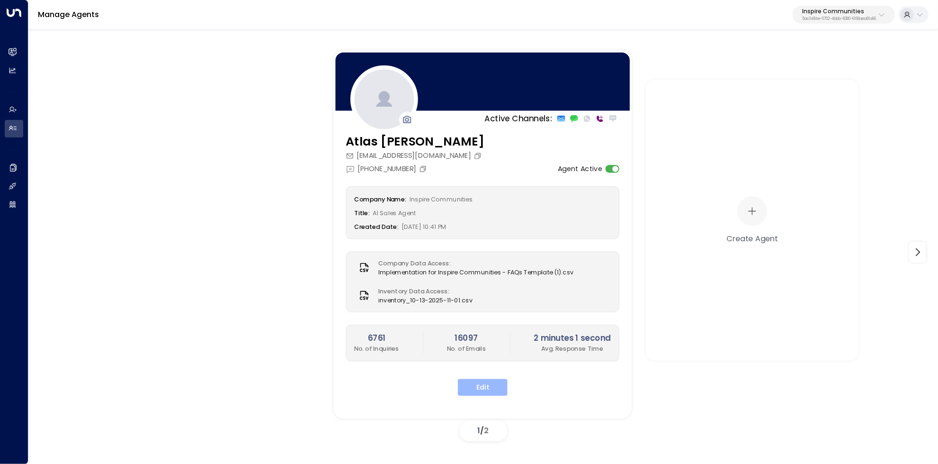
click at [486, 393] on button "Edit" at bounding box center [483, 387] width 50 height 17
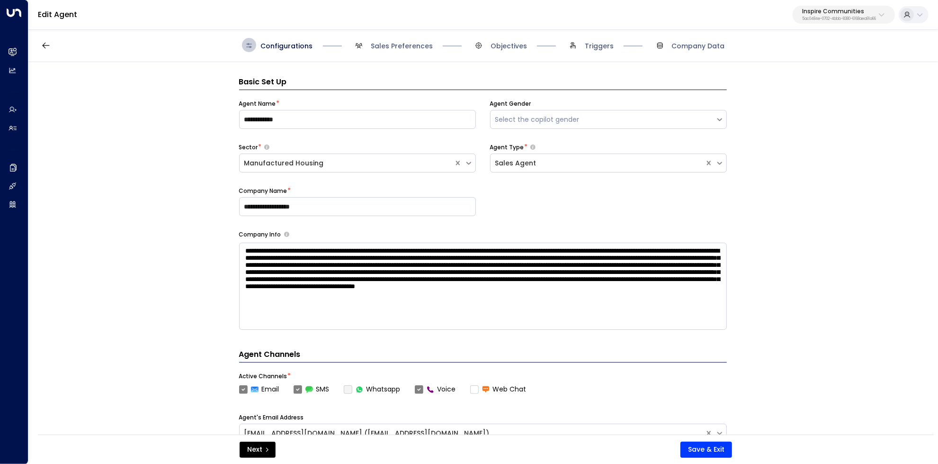
scroll to position [14, 0]
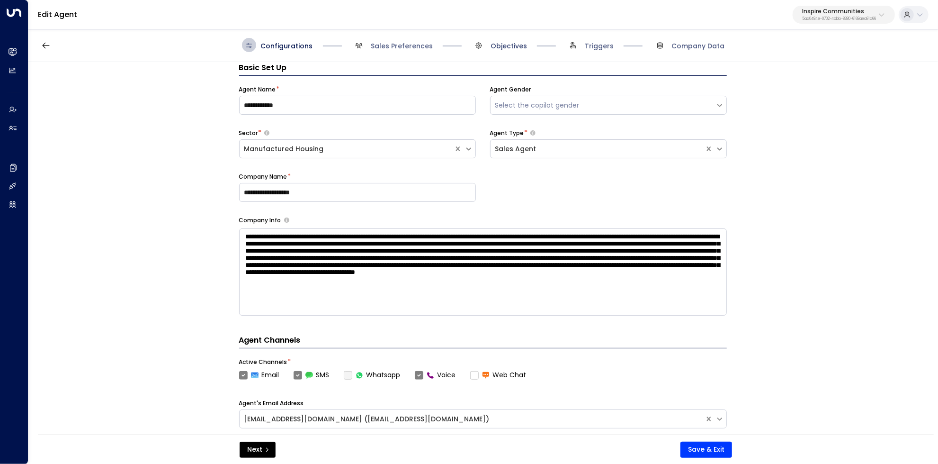
click at [508, 45] on span "Objectives" at bounding box center [509, 45] width 36 height 9
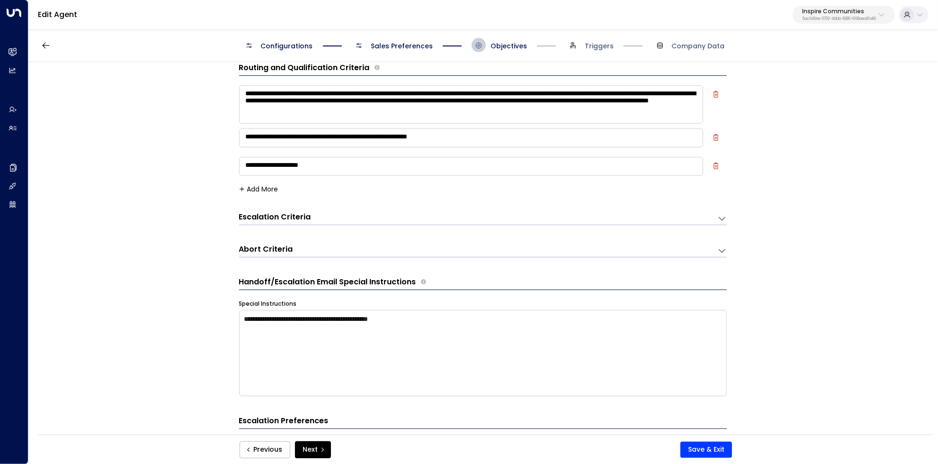
click at [450, 218] on div "Escalation Criteria Reset" at bounding box center [473, 217] width 469 height 11
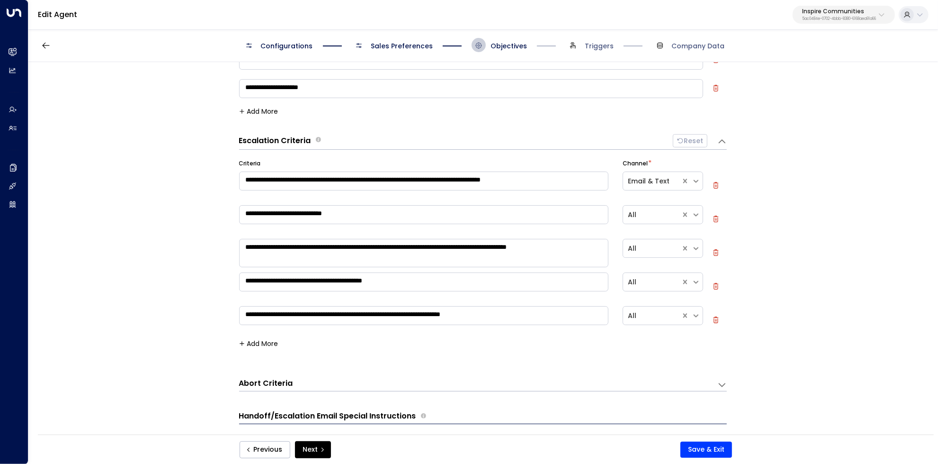
scroll to position [161, 0]
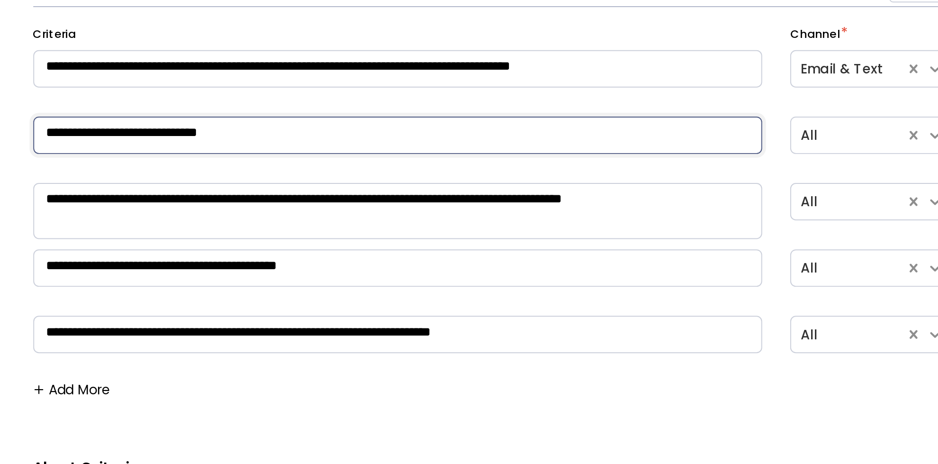
click at [328, 145] on textarea "**********" at bounding box center [424, 145] width 370 height 19
click at [328, 187] on textarea "**********" at bounding box center [424, 184] width 370 height 28
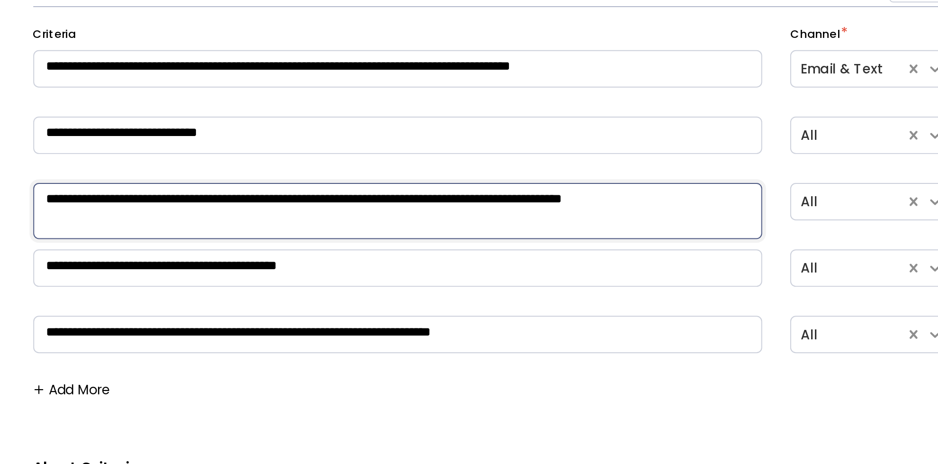
click at [328, 187] on textarea "**********" at bounding box center [424, 184] width 370 height 28
click at [341, 212] on textarea "**********" at bounding box center [424, 213] width 370 height 19
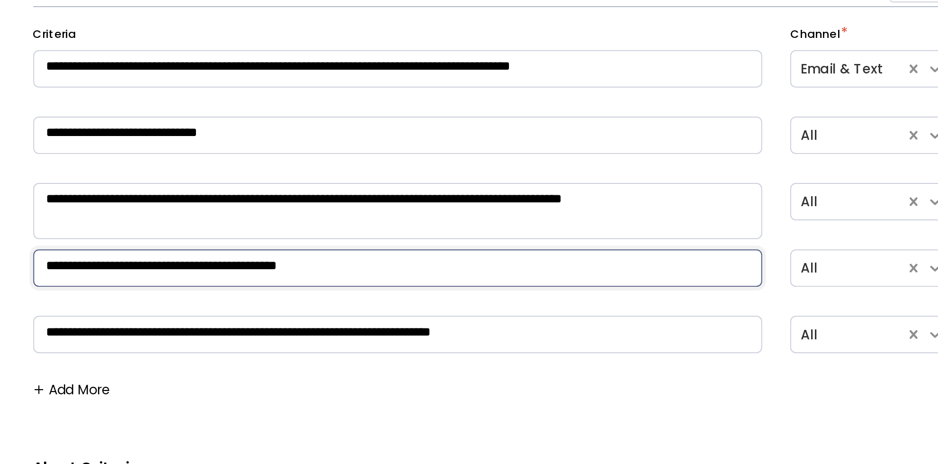
click at [341, 212] on textarea "**********" at bounding box center [424, 213] width 370 height 19
click at [341, 238] on textarea "**********" at bounding box center [424, 246] width 370 height 19
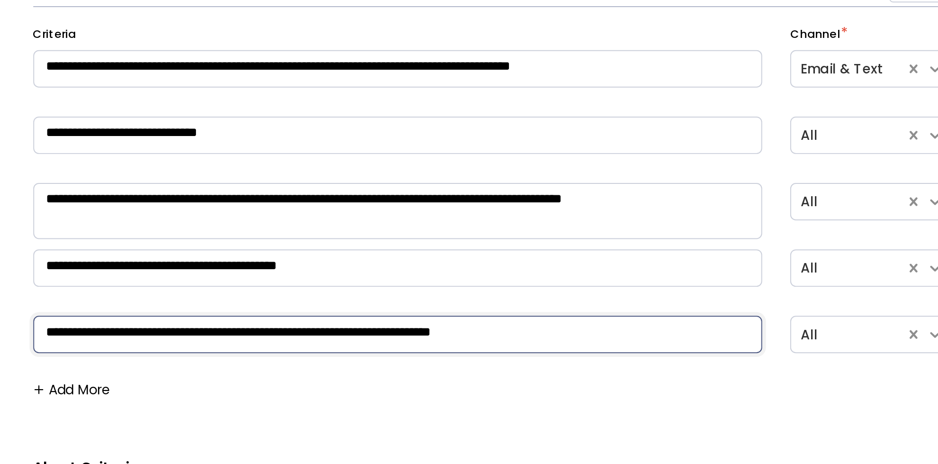
click at [341, 238] on textarea "**********" at bounding box center [424, 246] width 370 height 19
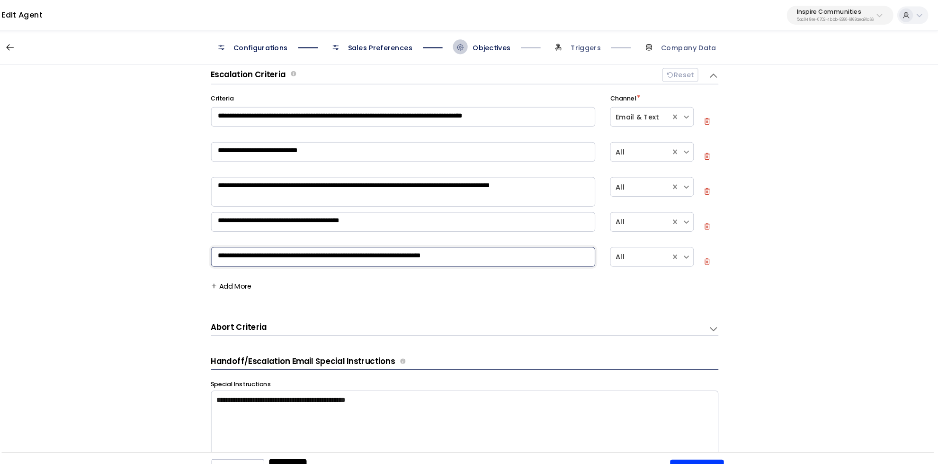
scroll to position [0, 0]
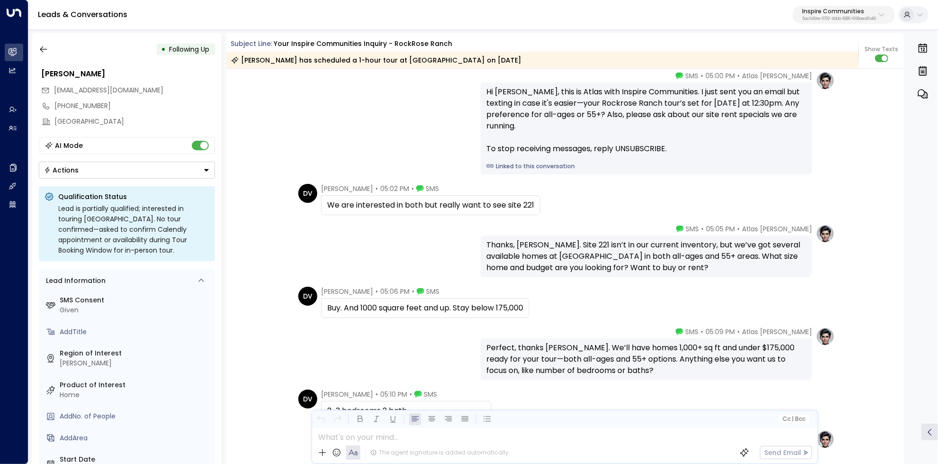
scroll to position [383, 0]
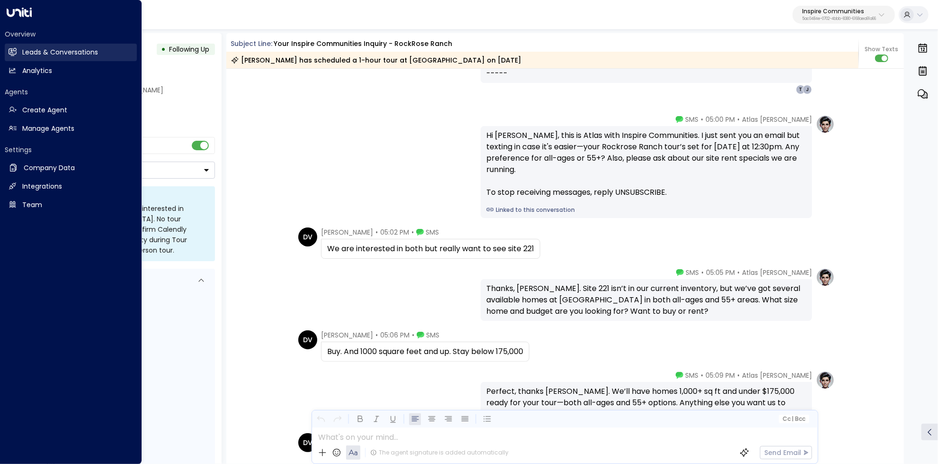
click at [18, 56] on link "Leads & Conversations Leads & Conversations" at bounding box center [71, 53] width 132 height 18
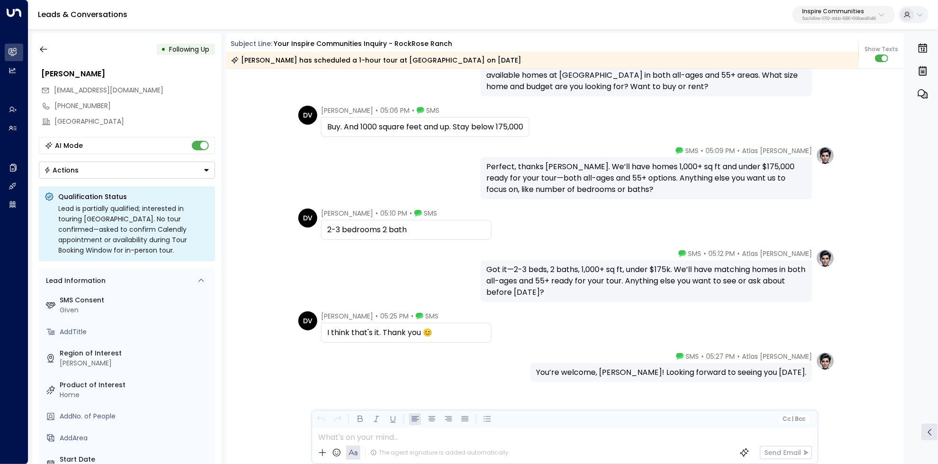
scroll to position [605, 0]
